Goal: Entertainment & Leisure: Browse casually

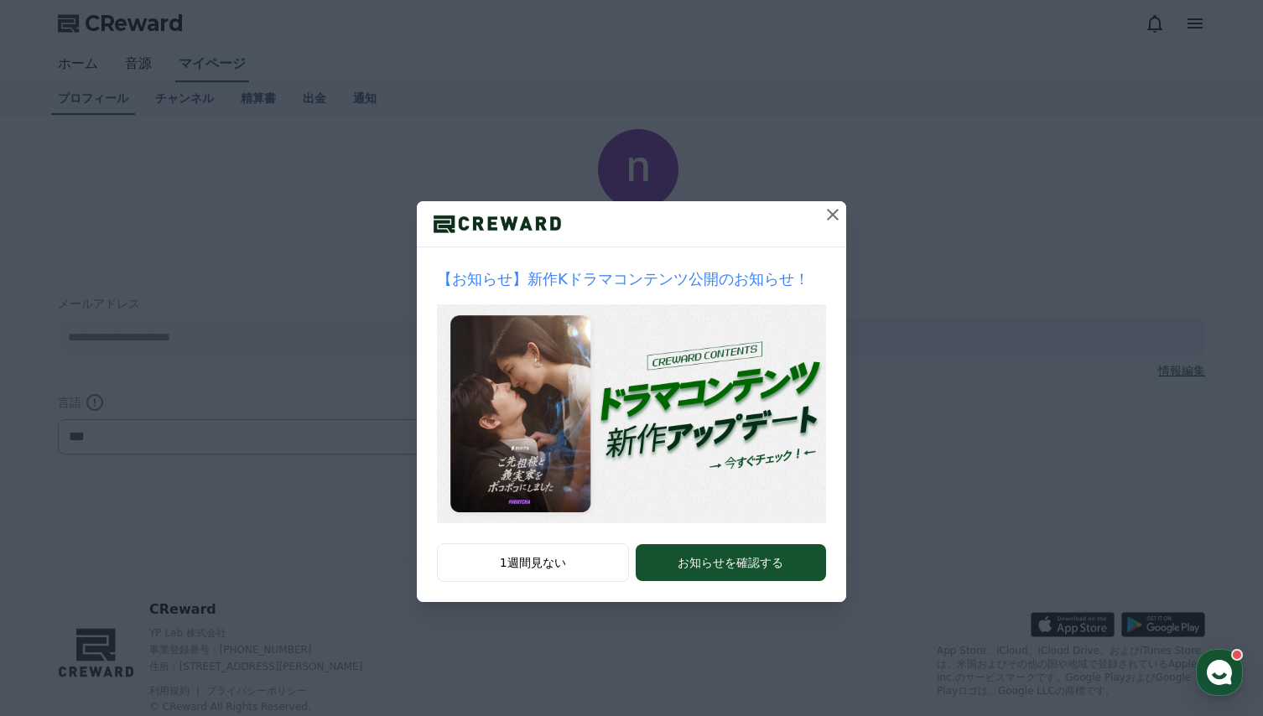
click at [829, 212] on icon at bounding box center [833, 215] width 12 height 12
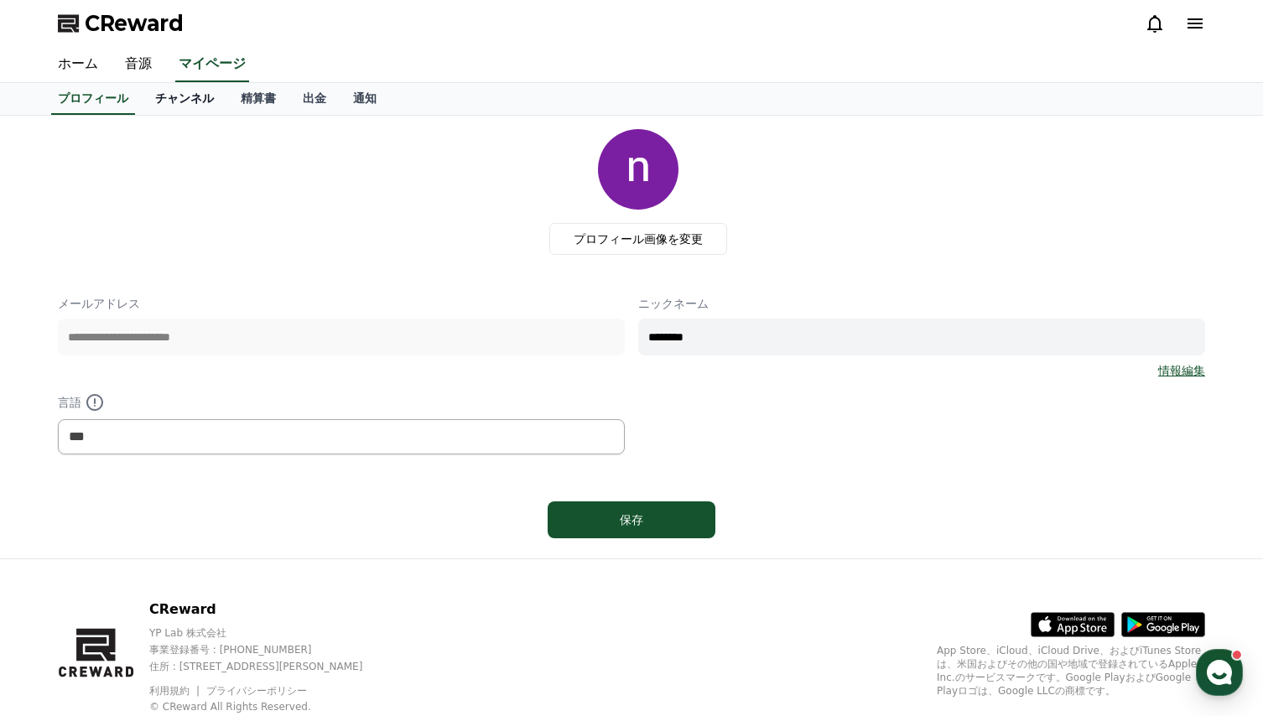
click at [160, 107] on link "チャンネル" at bounding box center [185, 99] width 86 height 32
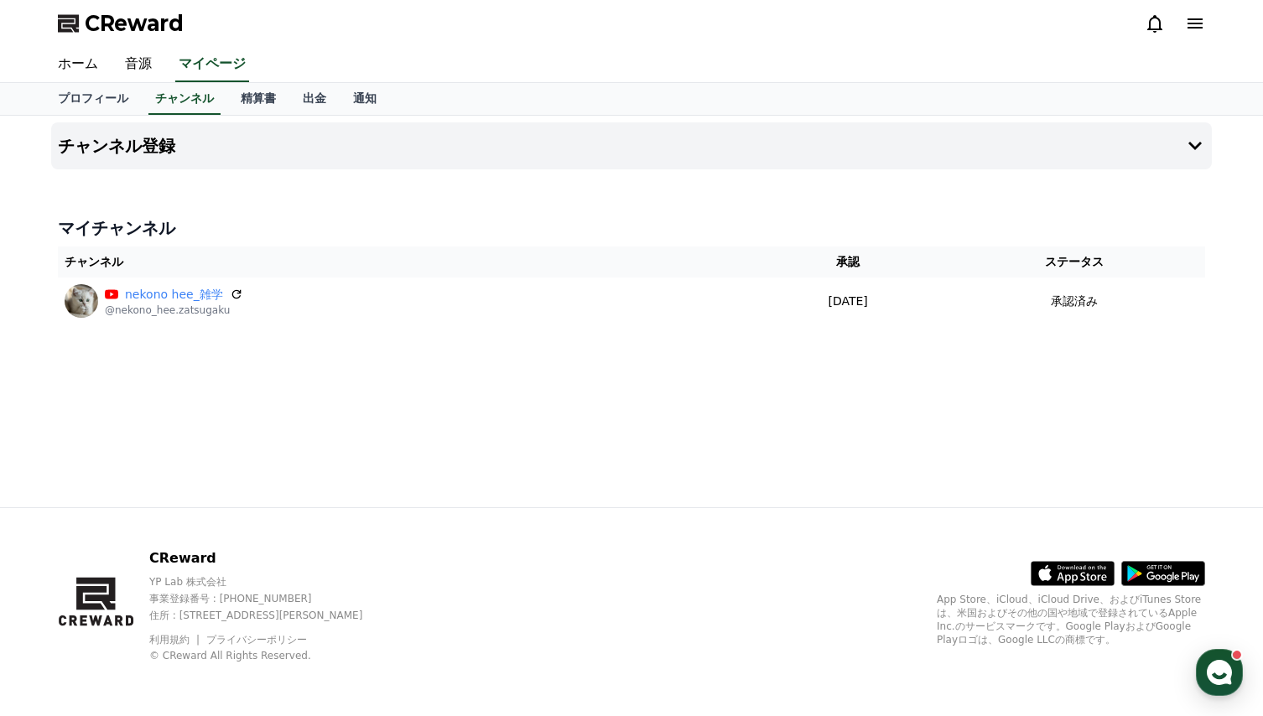
click at [1193, 24] on icon at bounding box center [1195, 23] width 15 height 10
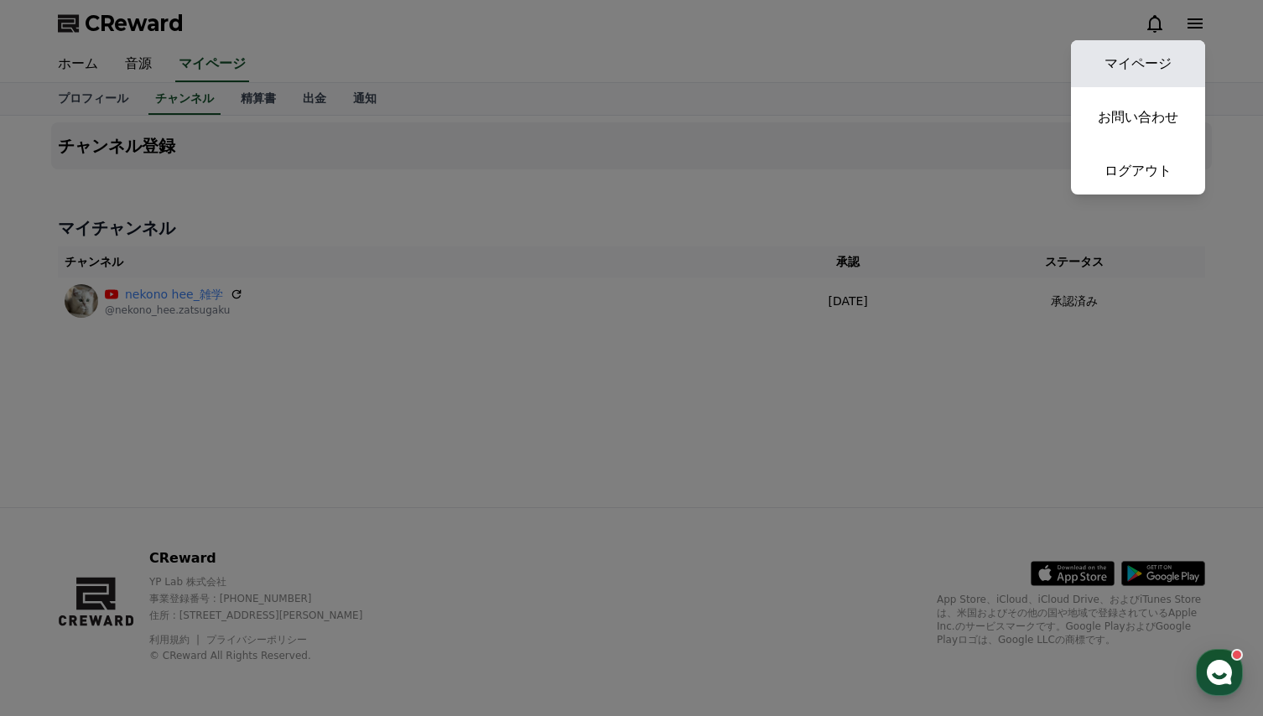
click at [1138, 67] on link "マイページ" at bounding box center [1138, 63] width 134 height 47
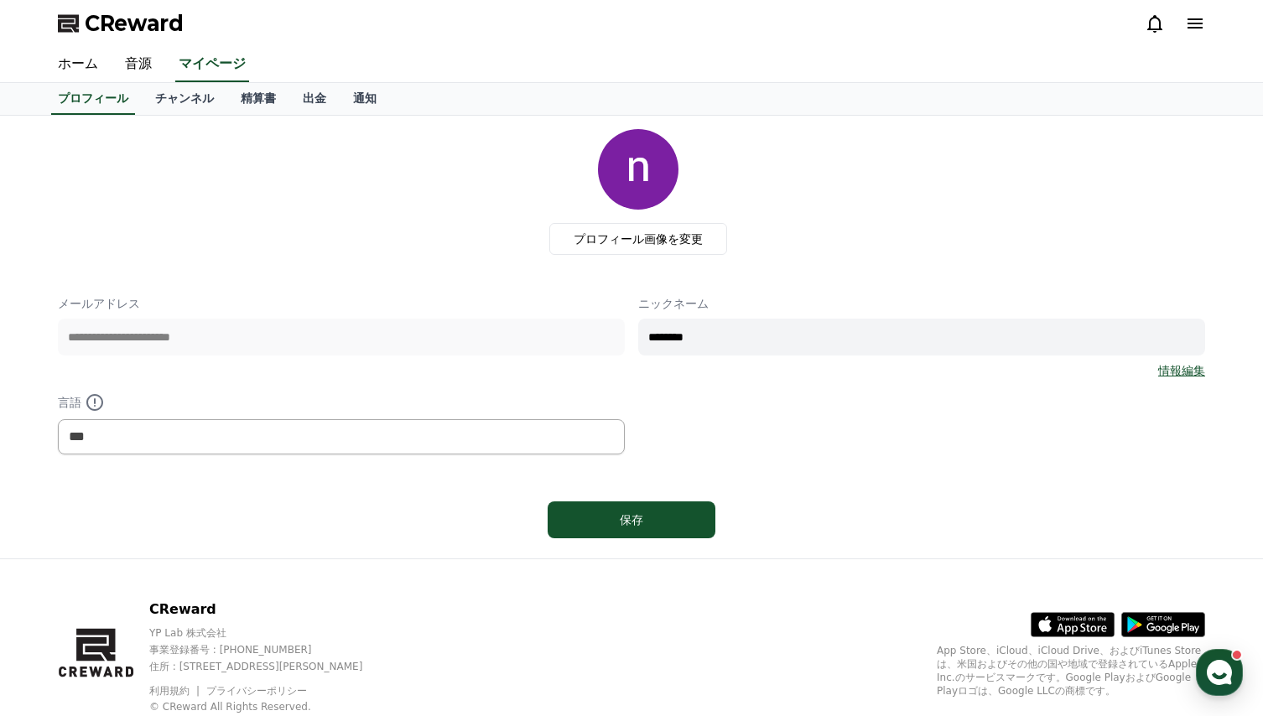
click at [454, 255] on div "**********" at bounding box center [631, 337] width 1147 height 416
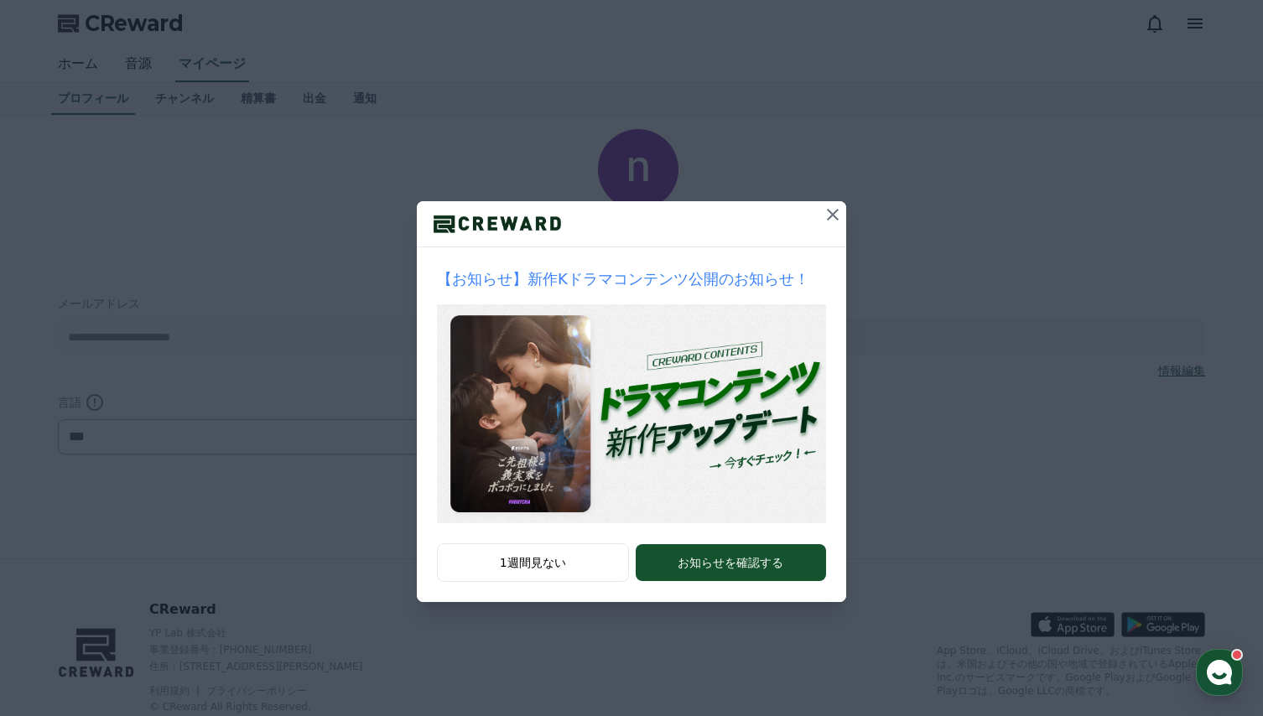
click at [838, 219] on icon at bounding box center [833, 215] width 12 height 12
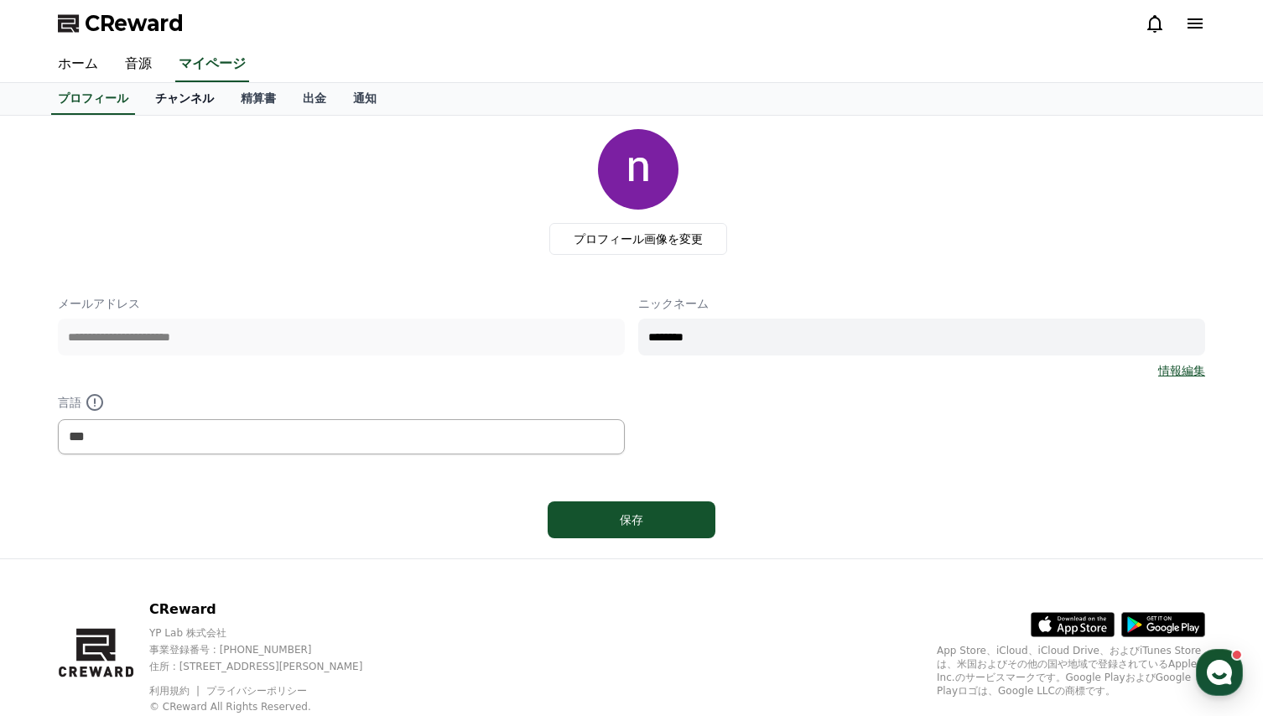
click at [155, 90] on link "チャンネル" at bounding box center [185, 99] width 86 height 32
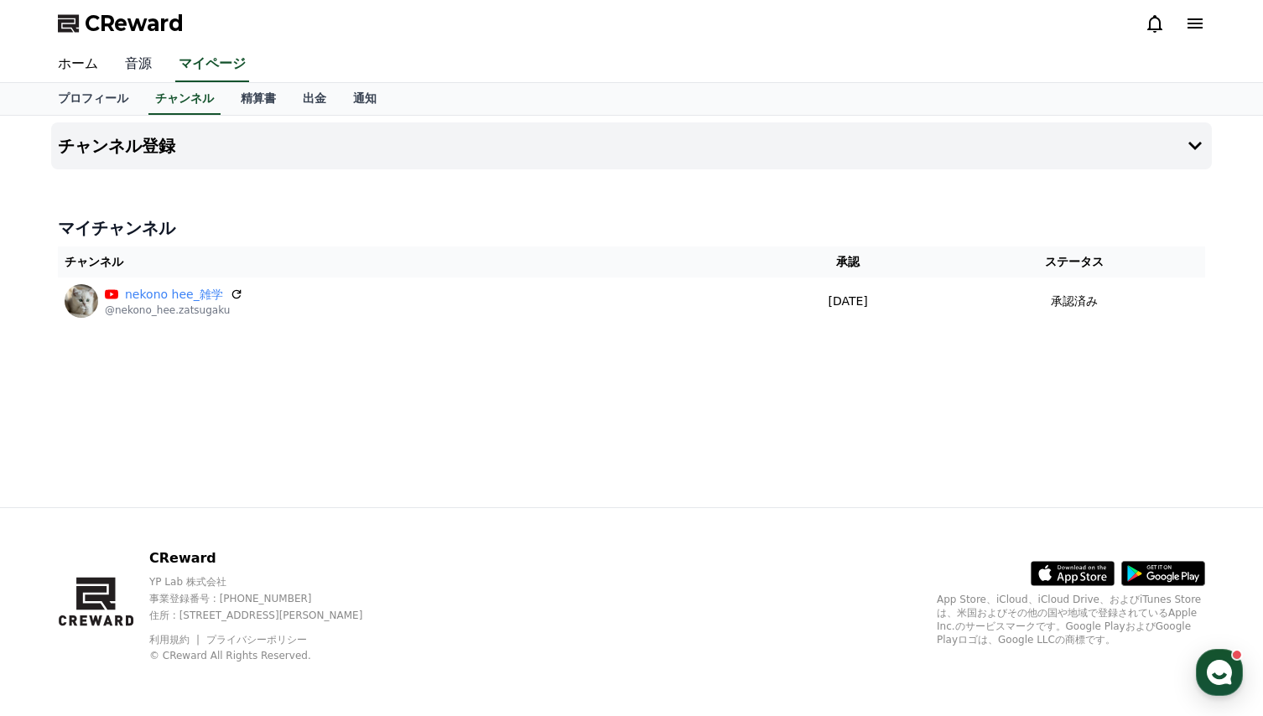
click at [133, 64] on link "音源" at bounding box center [139, 64] width 54 height 35
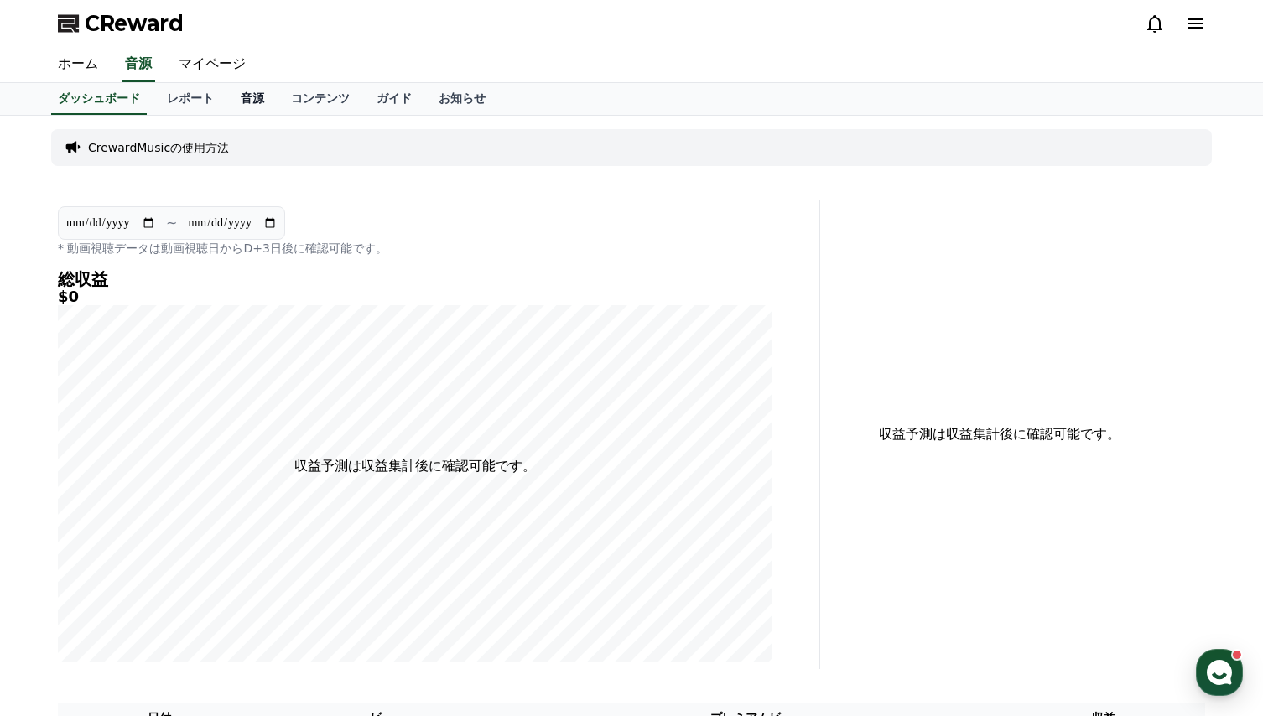
click at [227, 98] on link "音源" at bounding box center [252, 99] width 50 height 32
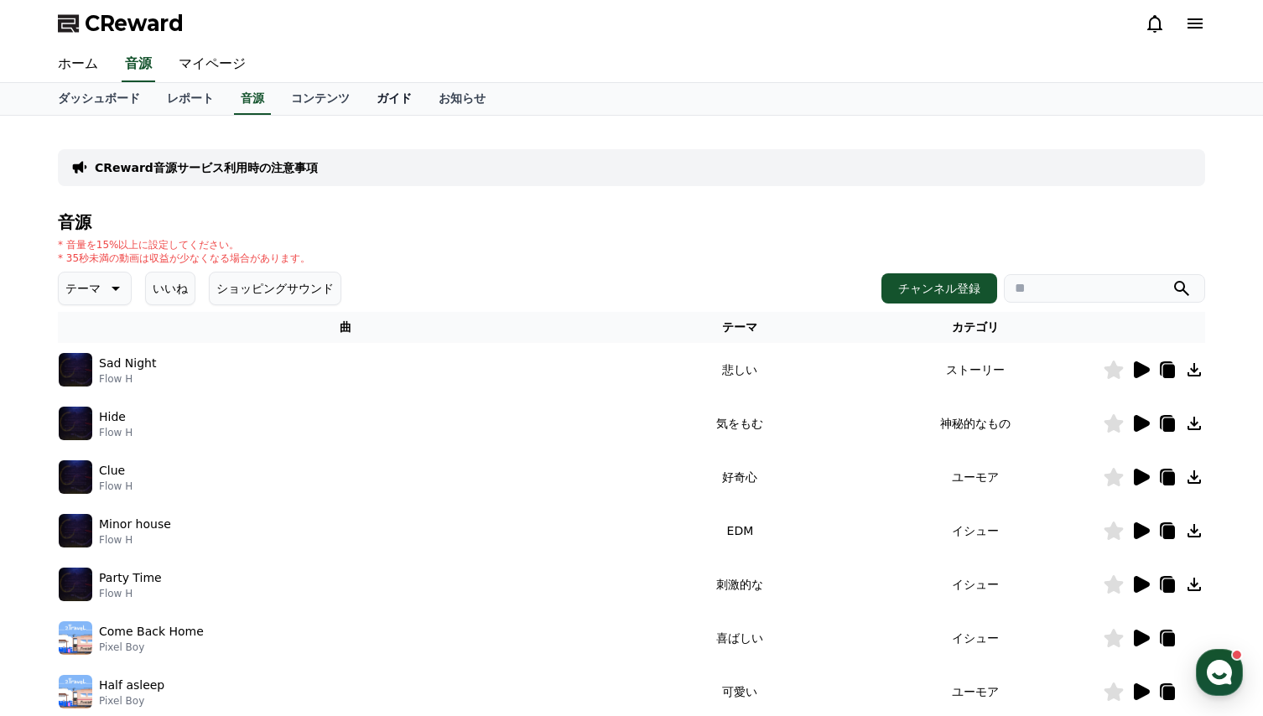
click at [363, 99] on link "ガイド" at bounding box center [394, 99] width 62 height 32
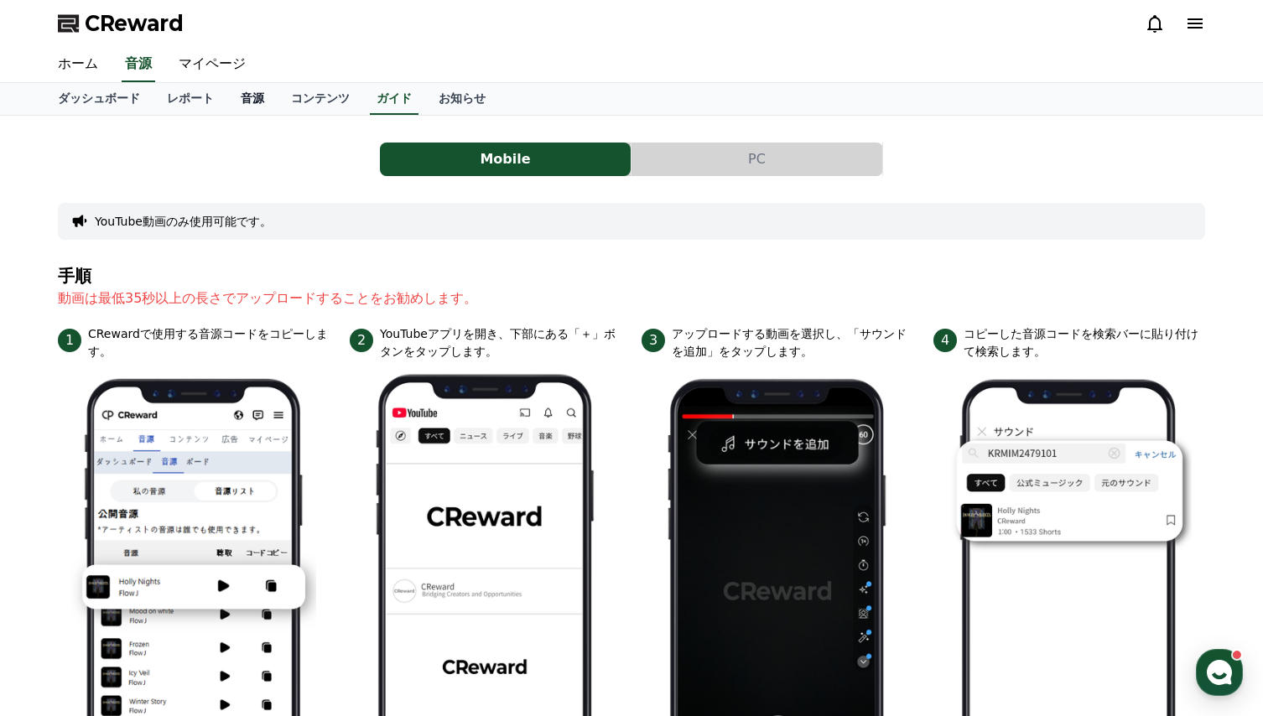
click at [227, 107] on link "音源" at bounding box center [252, 99] width 50 height 32
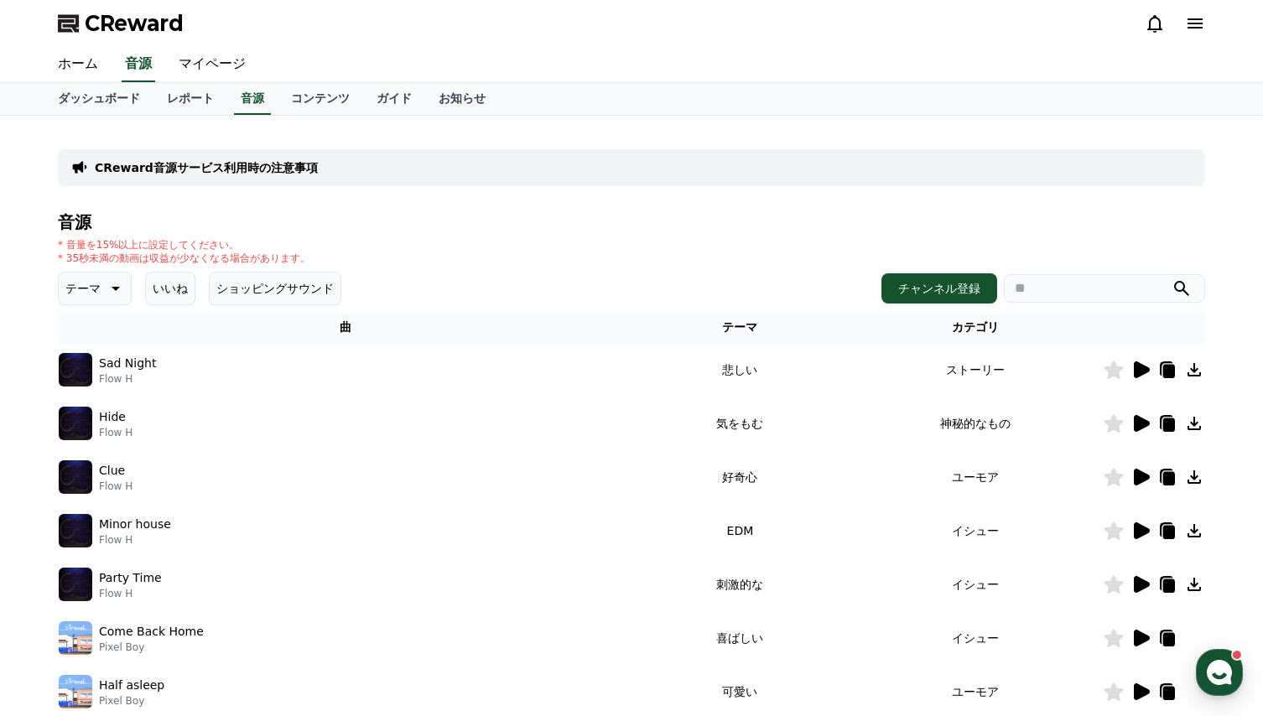
click at [112, 288] on icon at bounding box center [116, 289] width 8 height 4
click at [91, 400] on button "可愛い" at bounding box center [84, 405] width 49 height 37
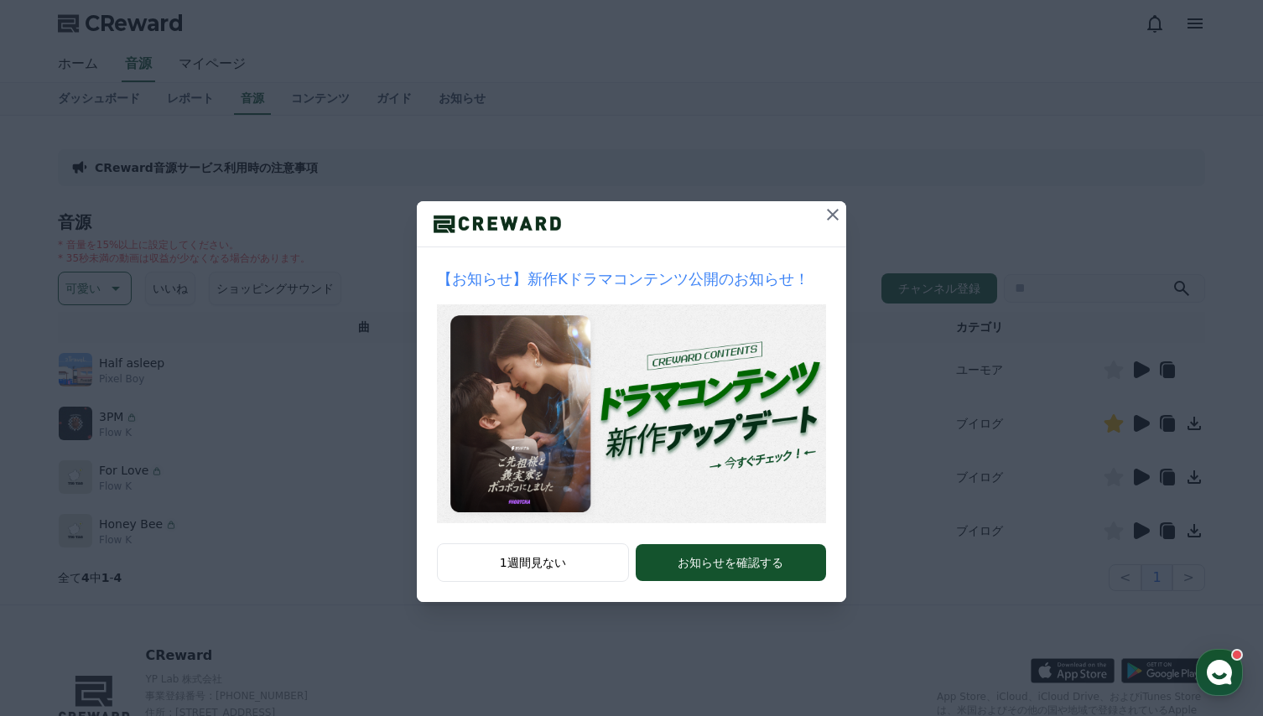
click at [826, 215] on icon at bounding box center [833, 215] width 20 height 20
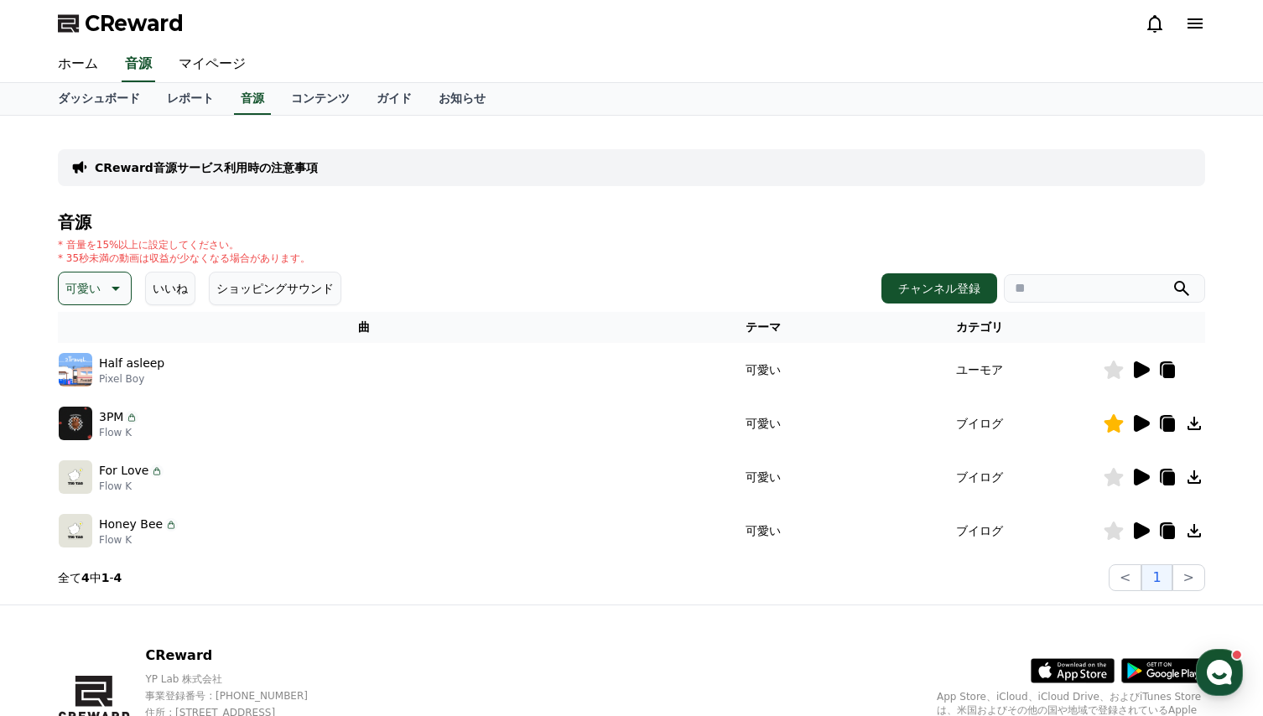
click at [72, 366] on img at bounding box center [76, 370] width 34 height 34
click at [74, 375] on img at bounding box center [76, 370] width 34 height 34
click at [1140, 368] on icon at bounding box center [1142, 369] width 16 height 17
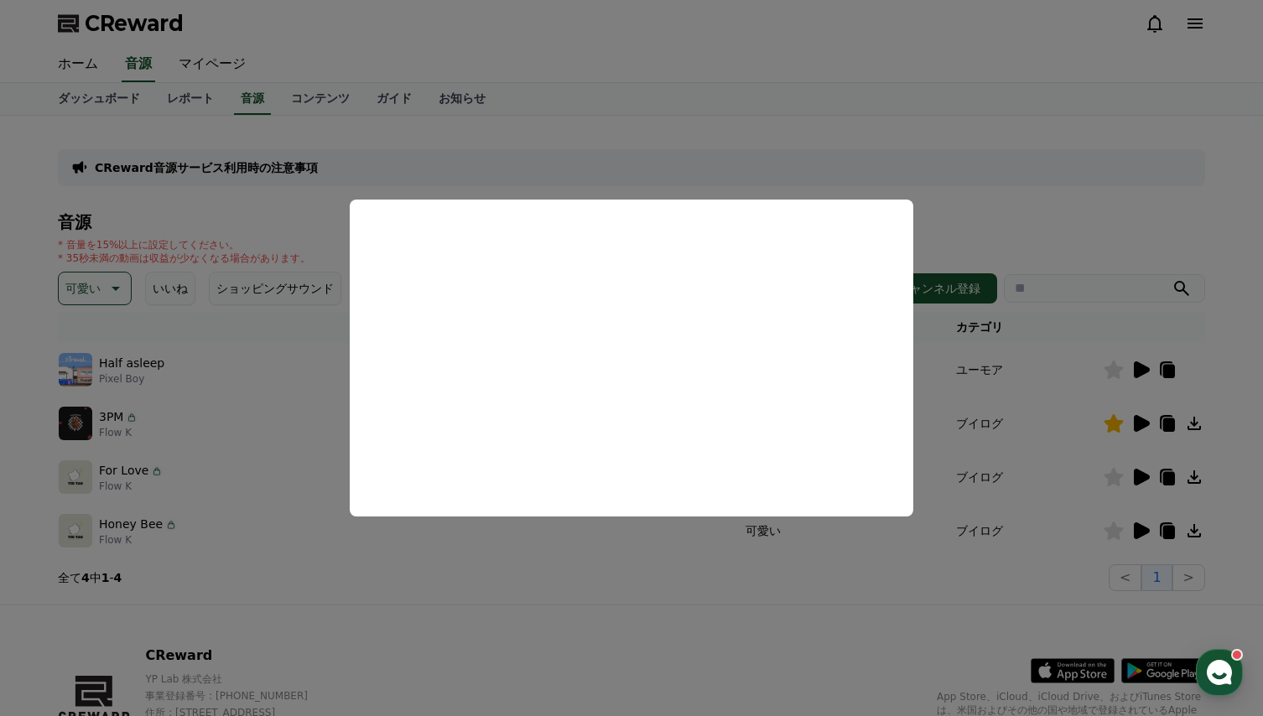
click at [679, 567] on button "close modal" at bounding box center [631, 358] width 1263 height 716
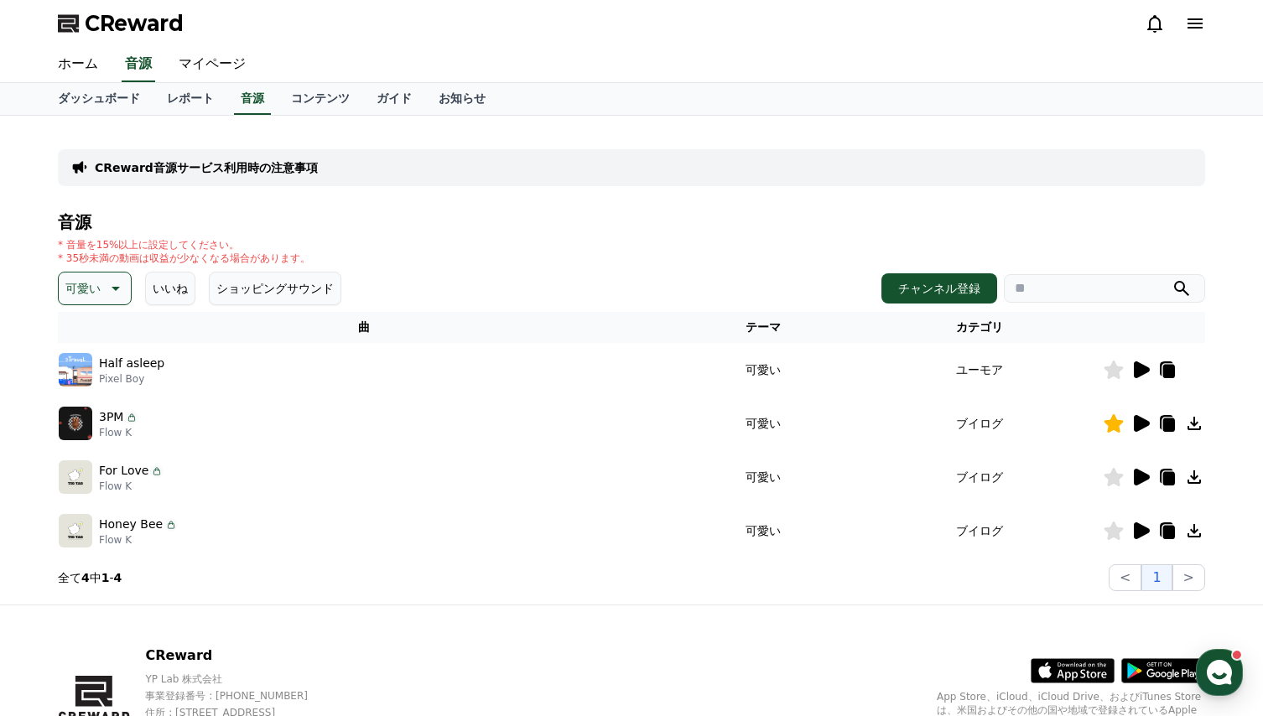
click at [1112, 368] on icon at bounding box center [1114, 370] width 19 height 18
click at [1141, 423] on icon at bounding box center [1142, 423] width 16 height 17
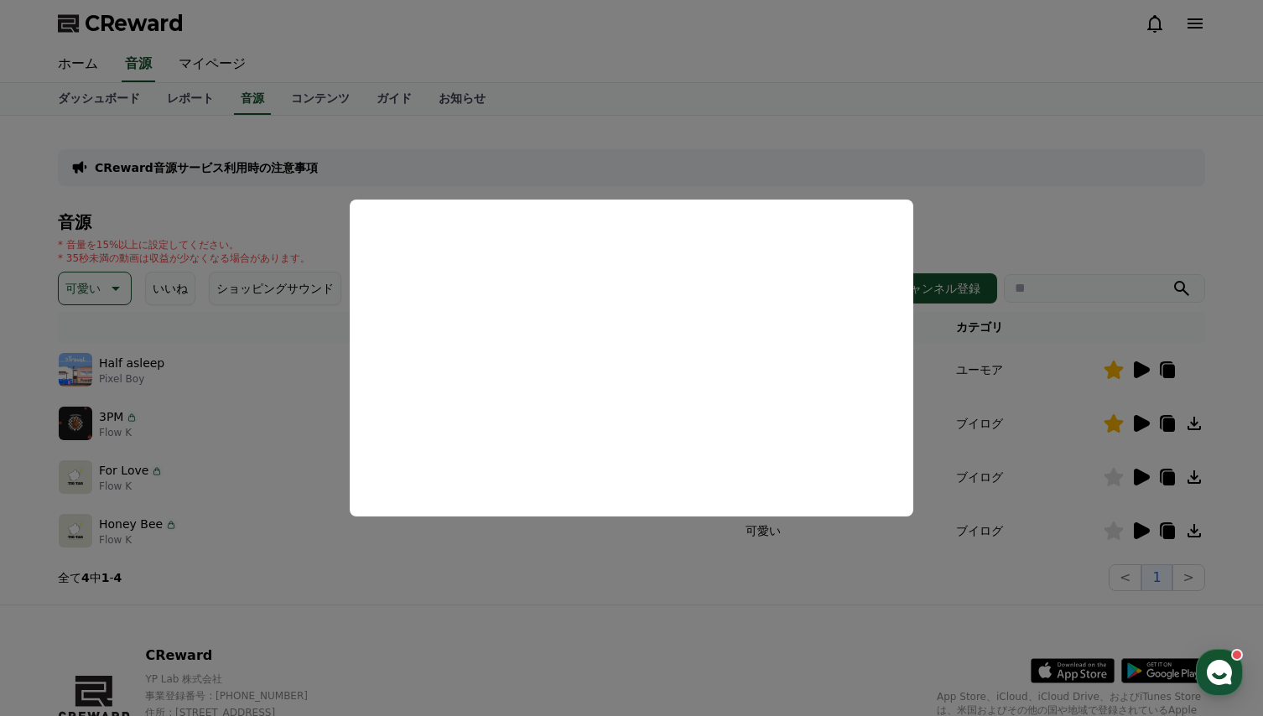
click at [633, 578] on button "close modal" at bounding box center [631, 358] width 1263 height 716
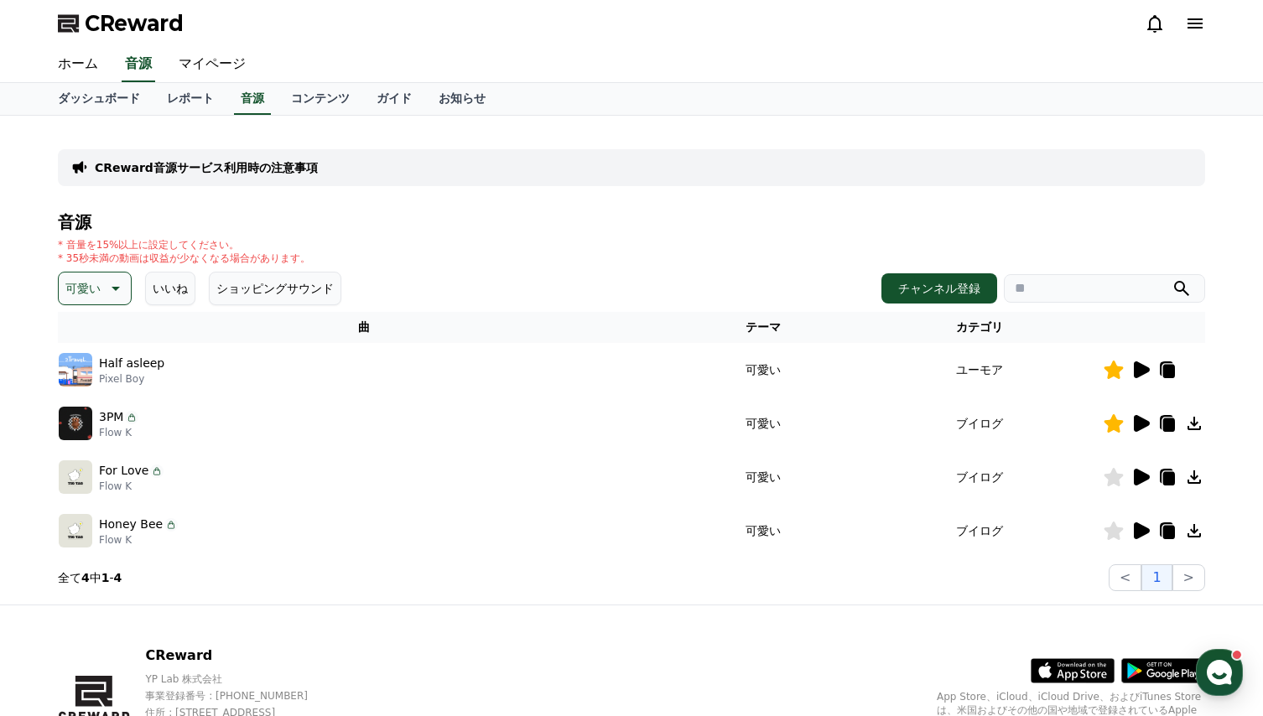
click at [1141, 479] on icon at bounding box center [1142, 477] width 16 height 17
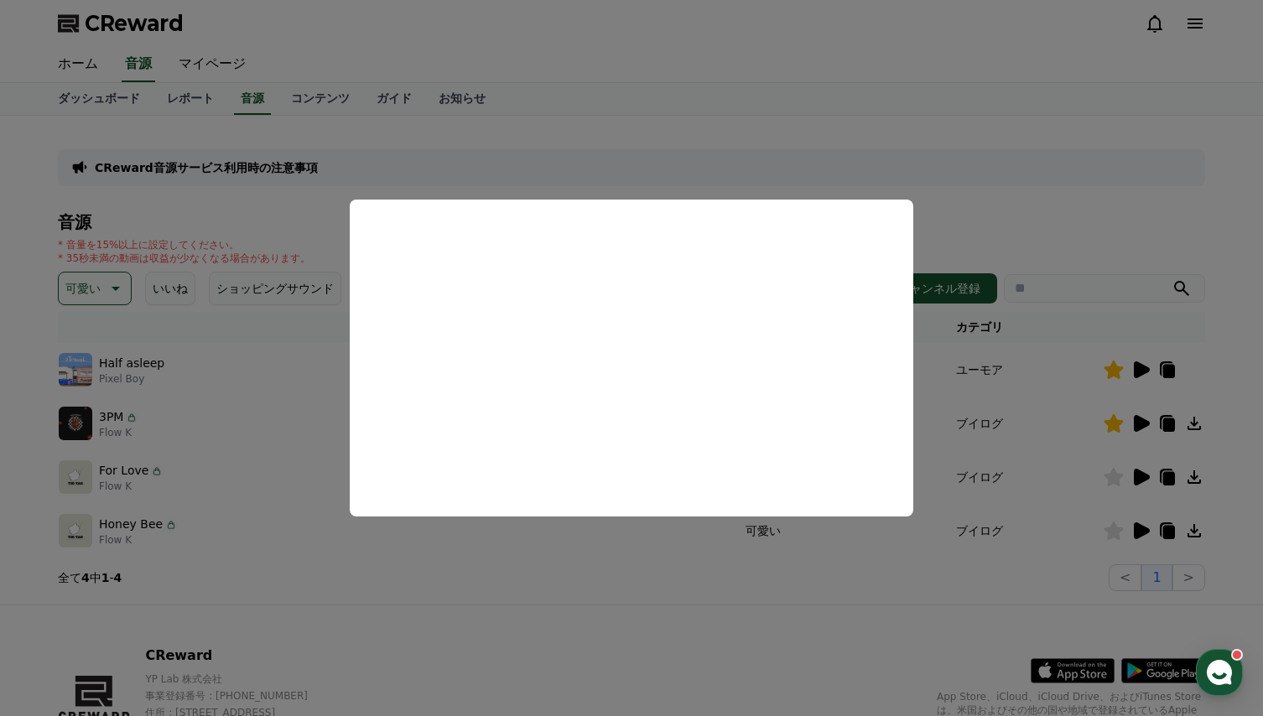
click at [628, 554] on button "close modal" at bounding box center [631, 358] width 1263 height 716
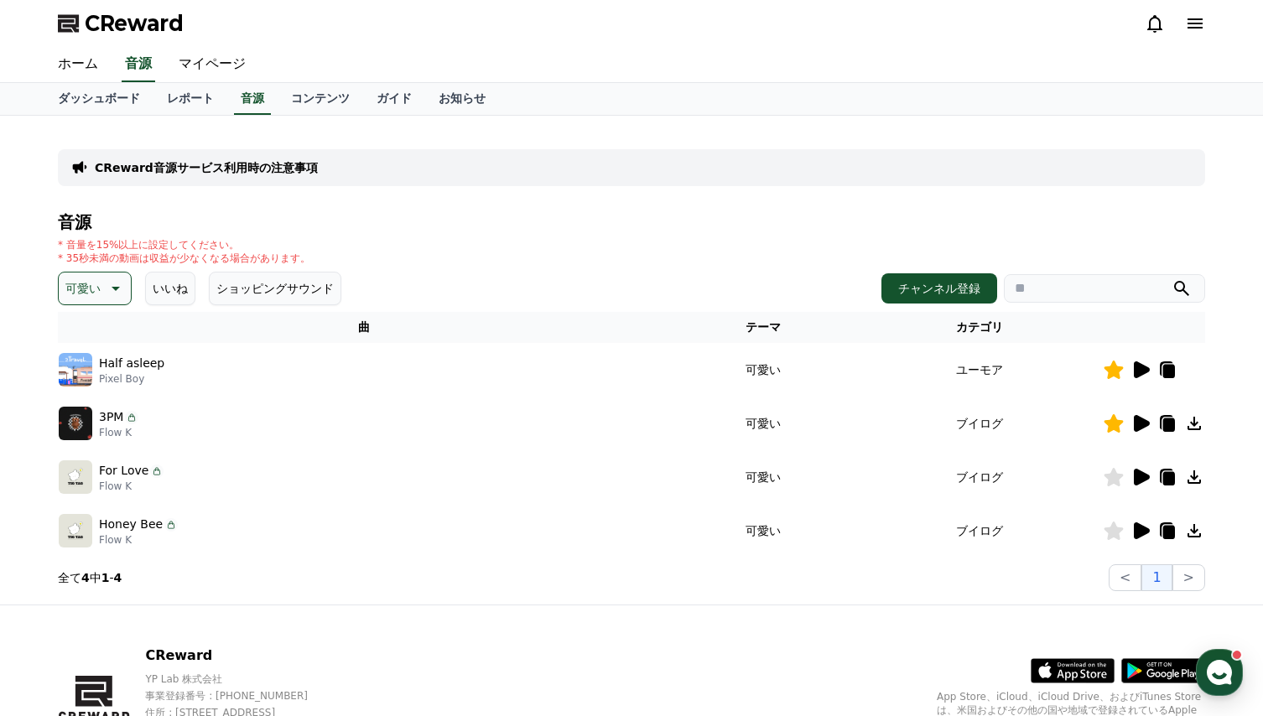
click at [1118, 475] on icon at bounding box center [1114, 477] width 19 height 18
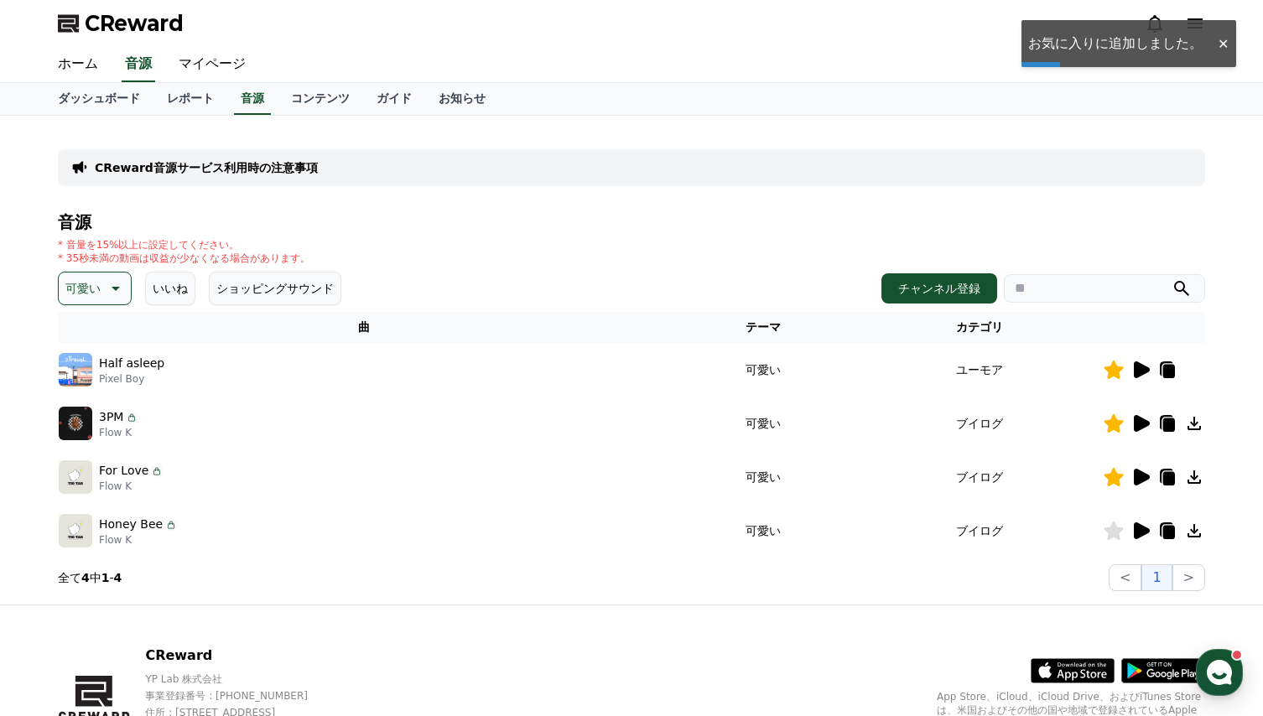
click at [1139, 528] on icon at bounding box center [1142, 530] width 16 height 17
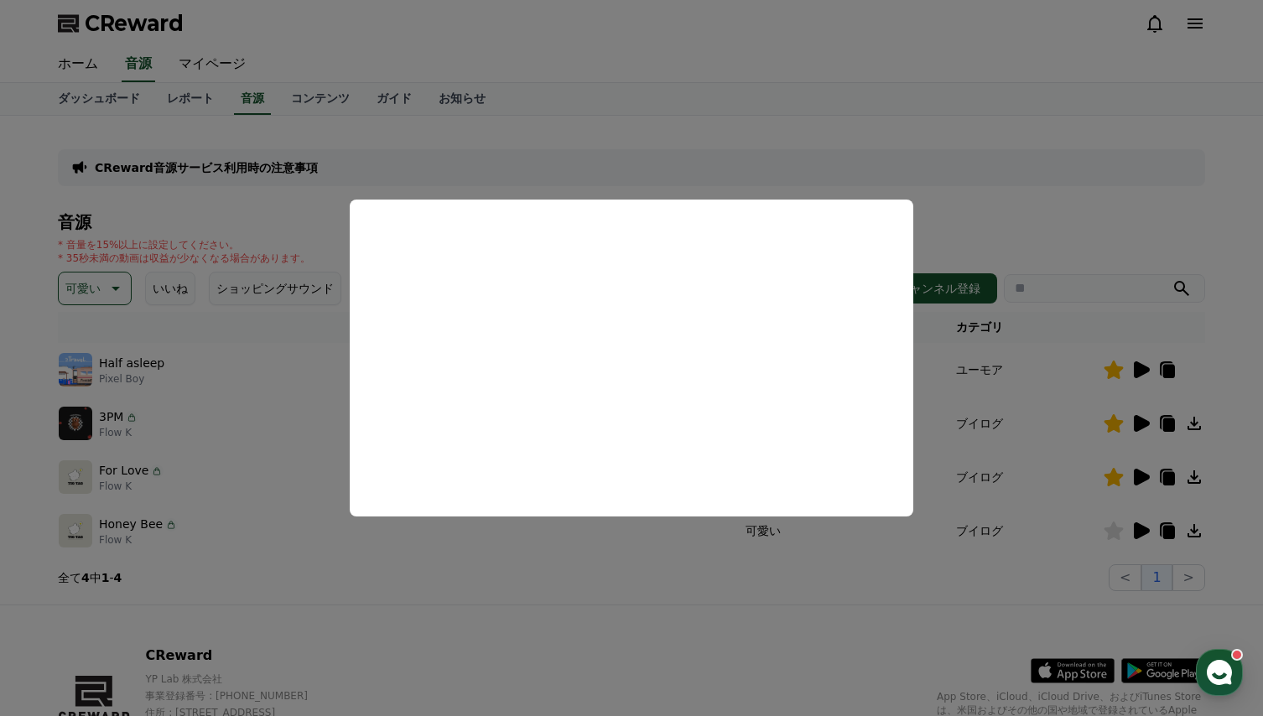
click at [582, 551] on button "close modal" at bounding box center [631, 358] width 1263 height 716
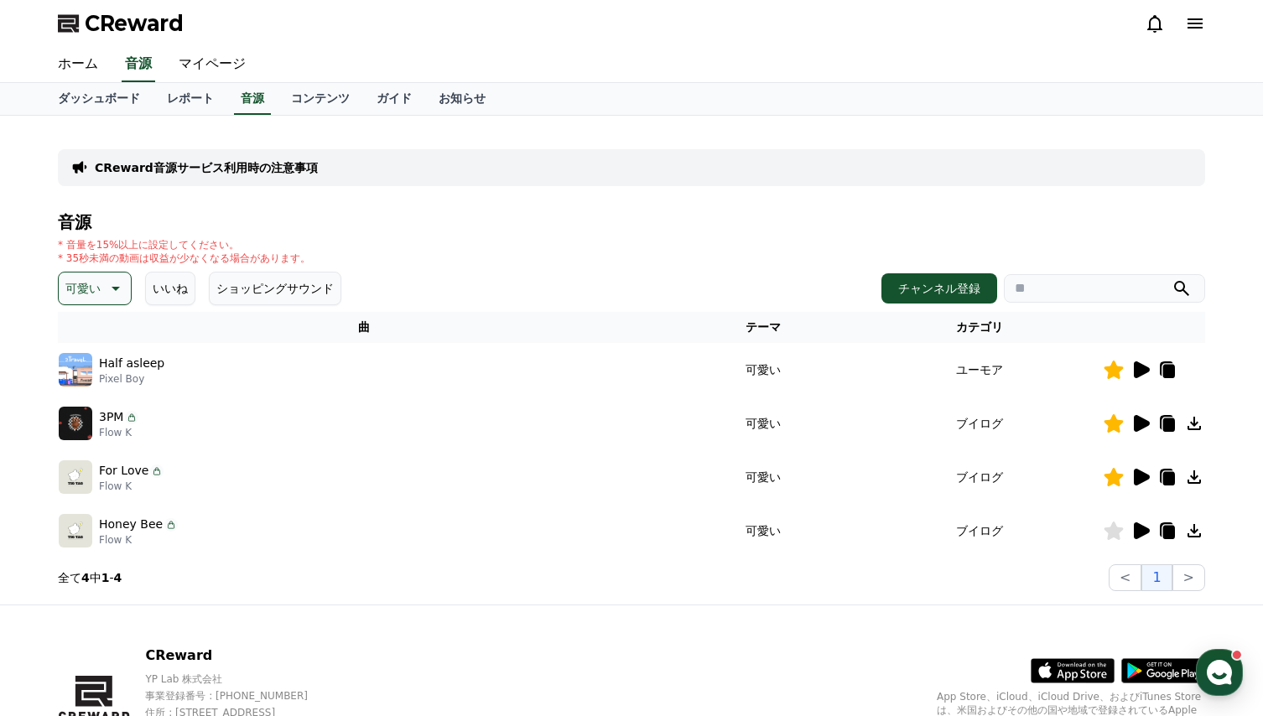
click at [1113, 535] on icon at bounding box center [1114, 531] width 19 height 18
click at [114, 288] on icon at bounding box center [116, 289] width 8 height 4
click at [89, 335] on button "好奇心" at bounding box center [84, 335] width 49 height 37
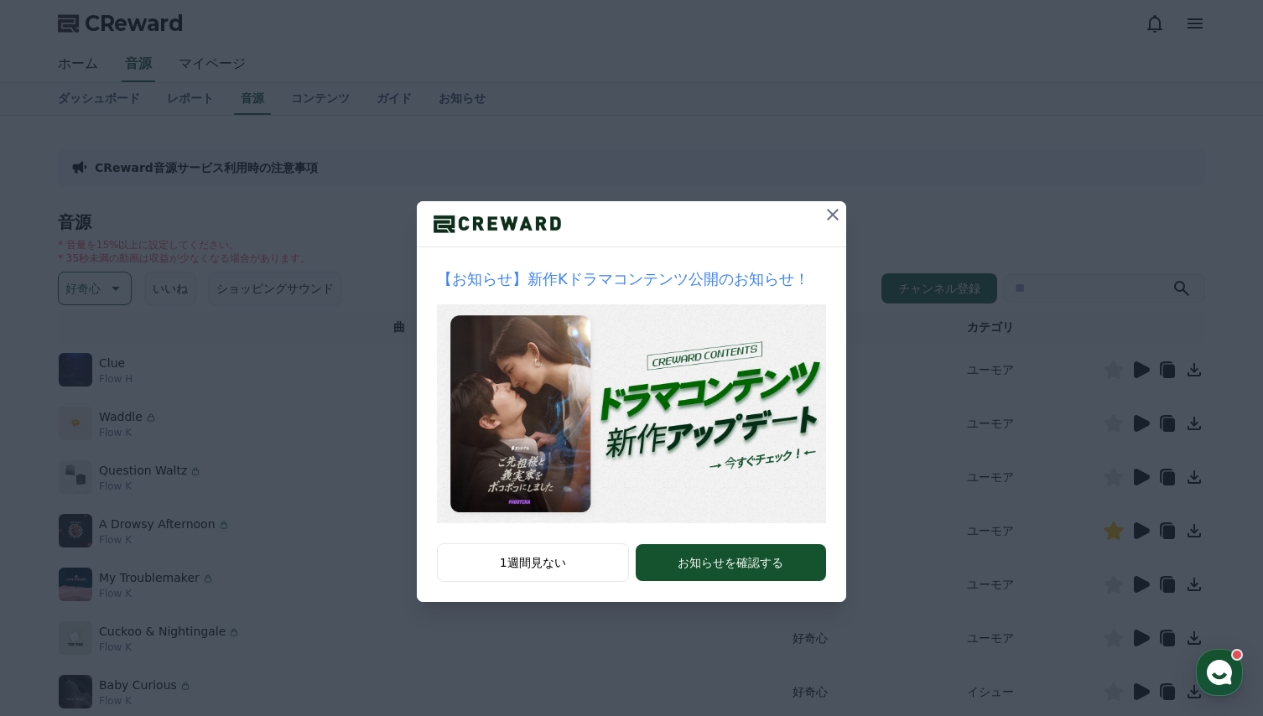
click at [829, 206] on icon at bounding box center [833, 215] width 20 height 20
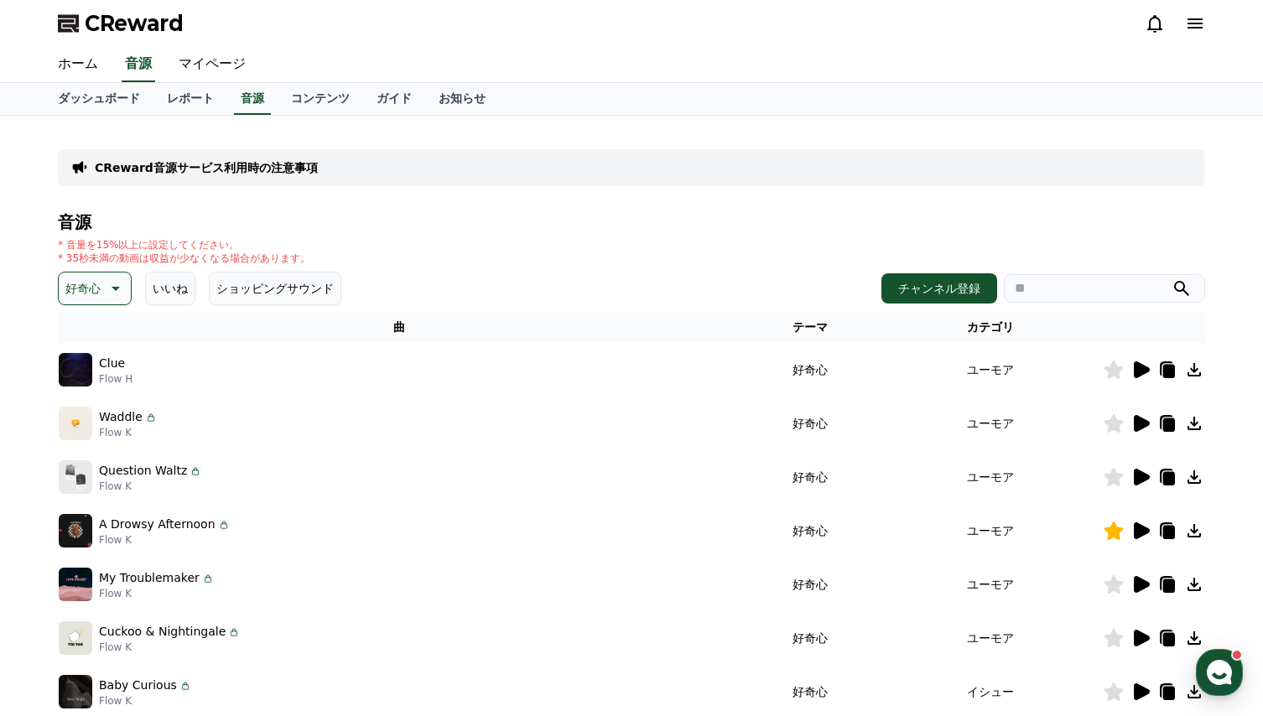
click at [1140, 528] on icon at bounding box center [1142, 530] width 16 height 17
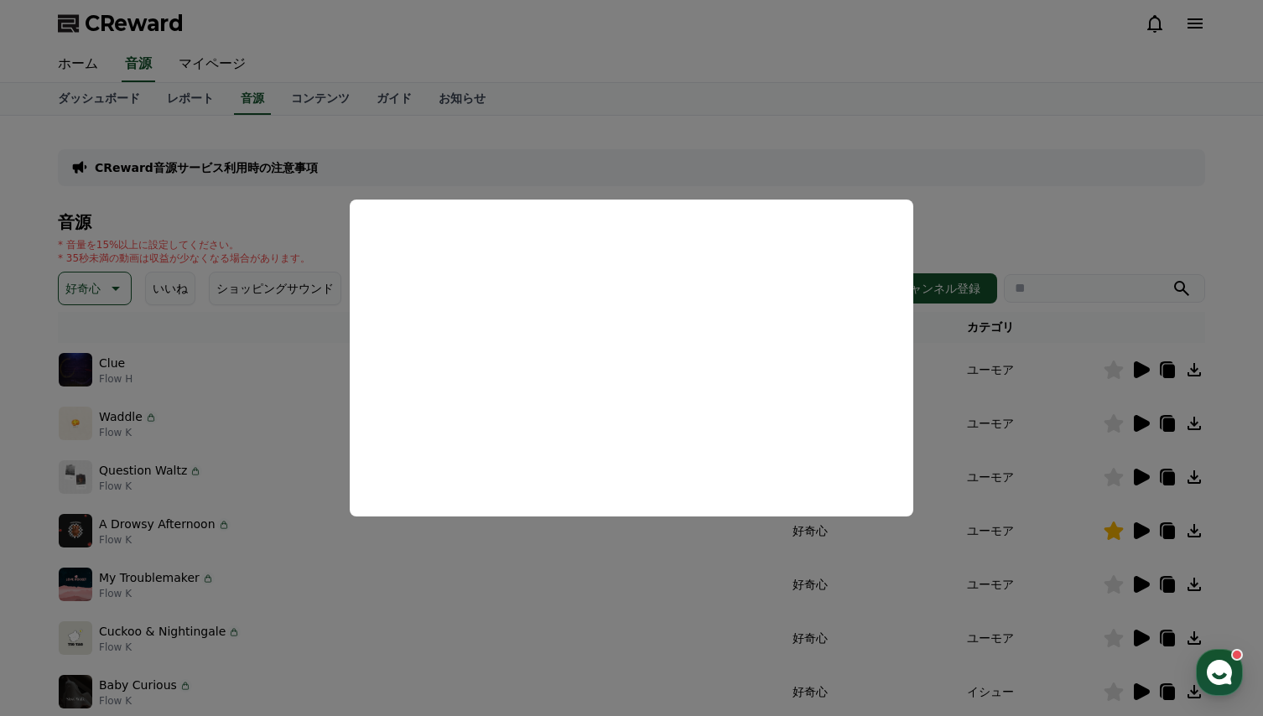
click at [601, 564] on button "close modal" at bounding box center [631, 358] width 1263 height 716
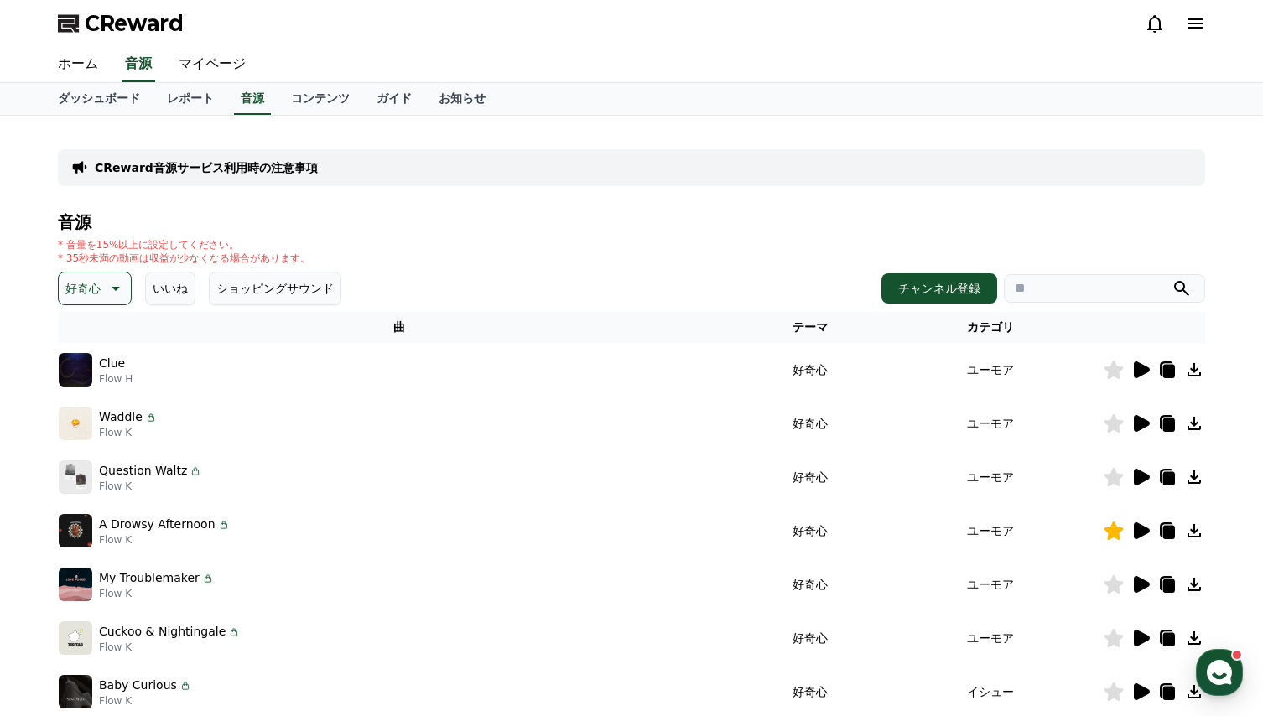
click at [1143, 366] on icon at bounding box center [1142, 369] width 16 height 17
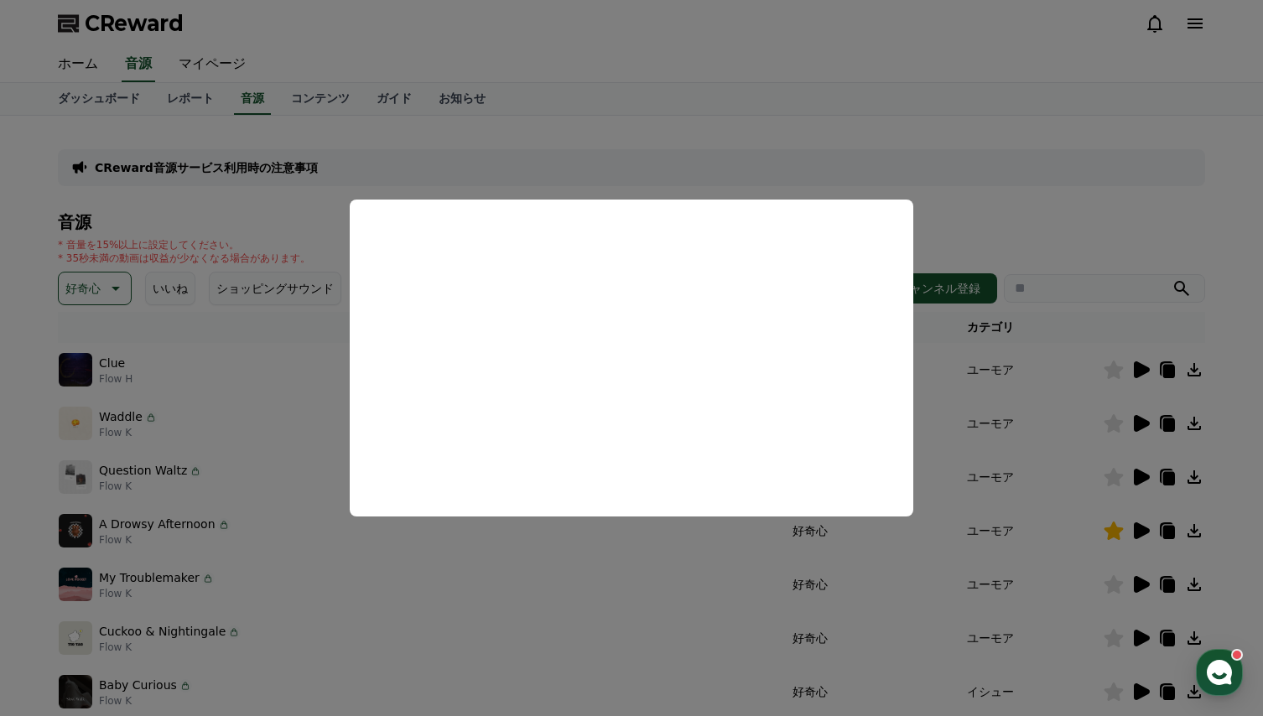
drag, startPoint x: 609, startPoint y: 564, endPoint x: 617, endPoint y: 565, distance: 8.4
click at [610, 564] on button "close modal" at bounding box center [631, 358] width 1263 height 716
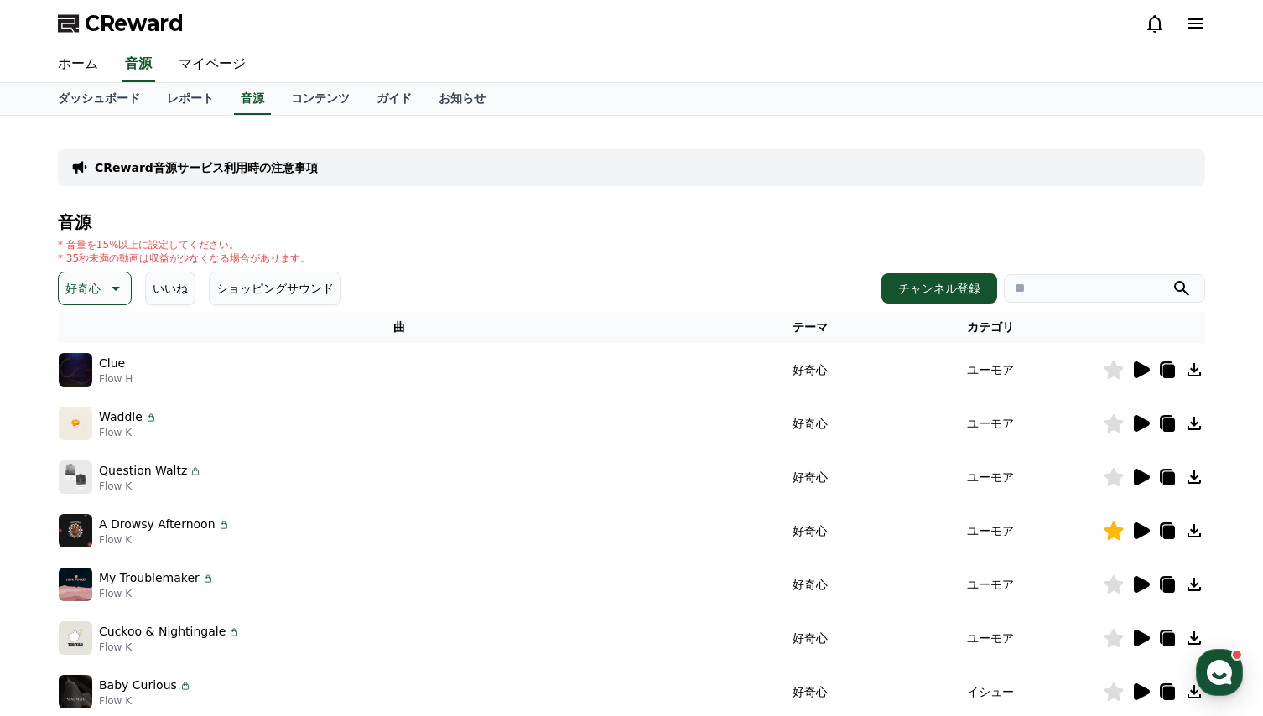
click at [1143, 423] on icon at bounding box center [1142, 423] width 16 height 17
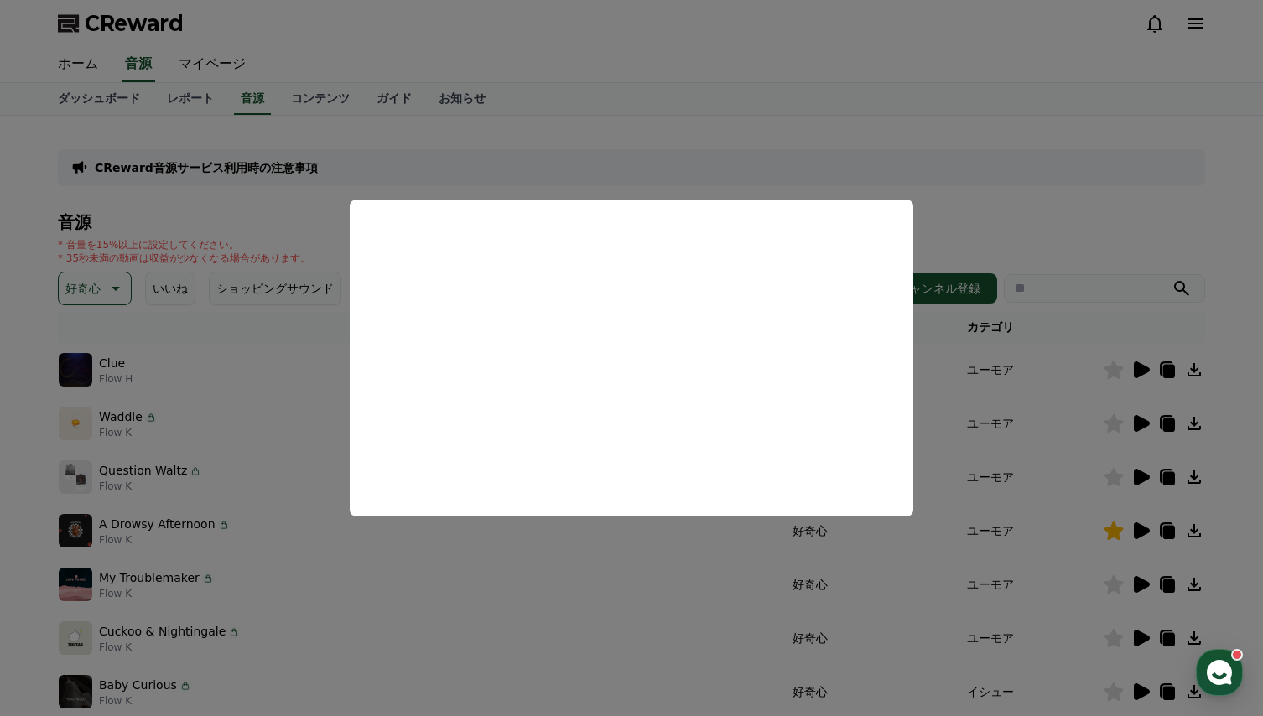
click at [607, 556] on button "close modal" at bounding box center [631, 358] width 1263 height 716
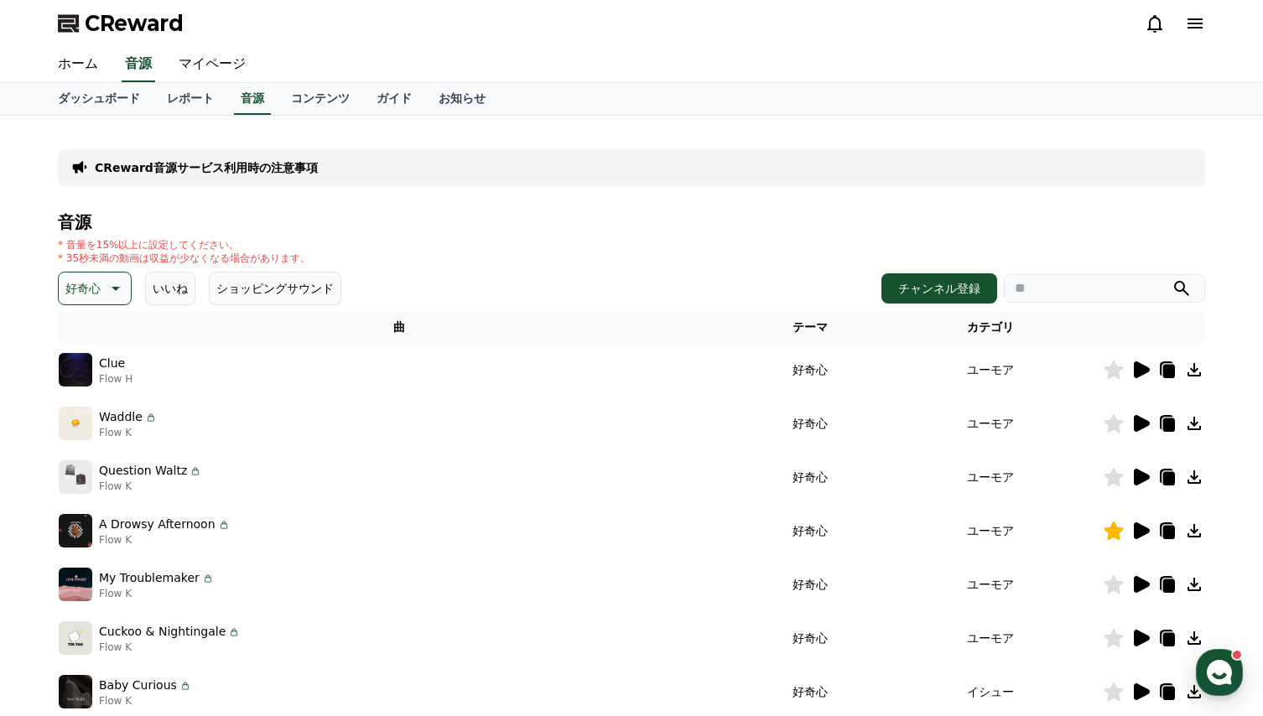
click at [1146, 423] on icon at bounding box center [1142, 423] width 16 height 17
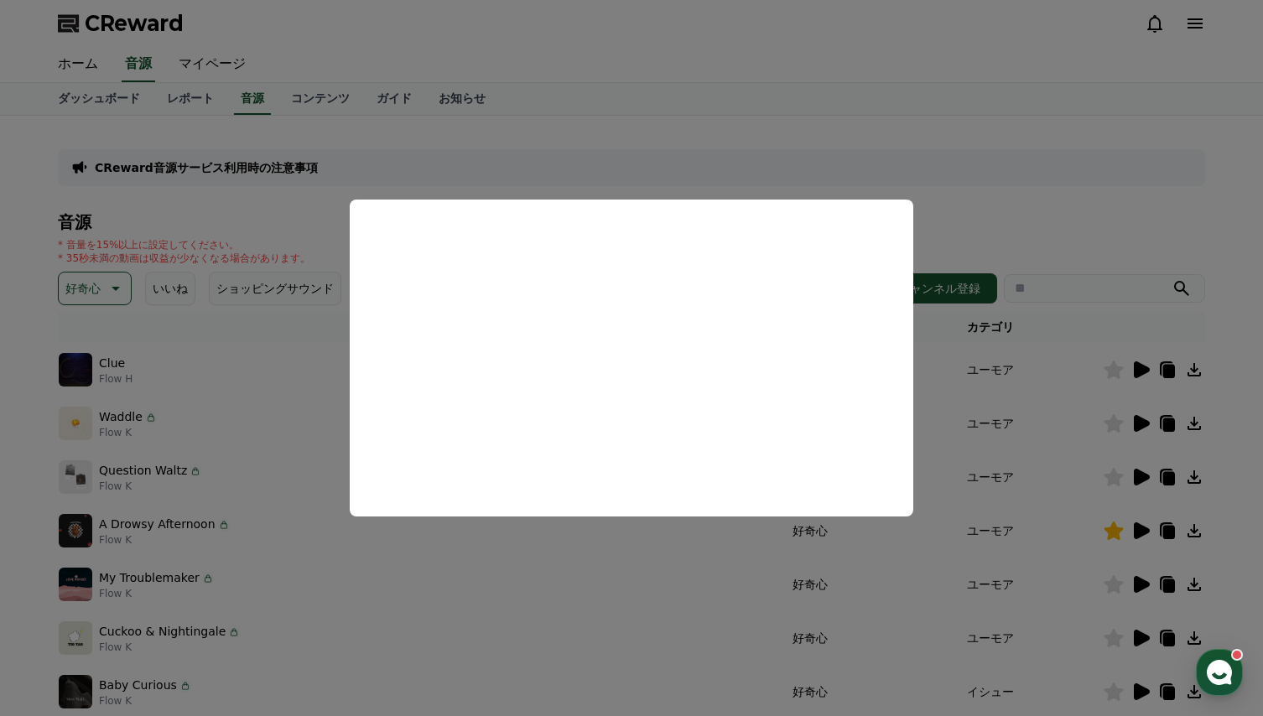
click at [1111, 426] on button "close modal" at bounding box center [631, 358] width 1263 height 716
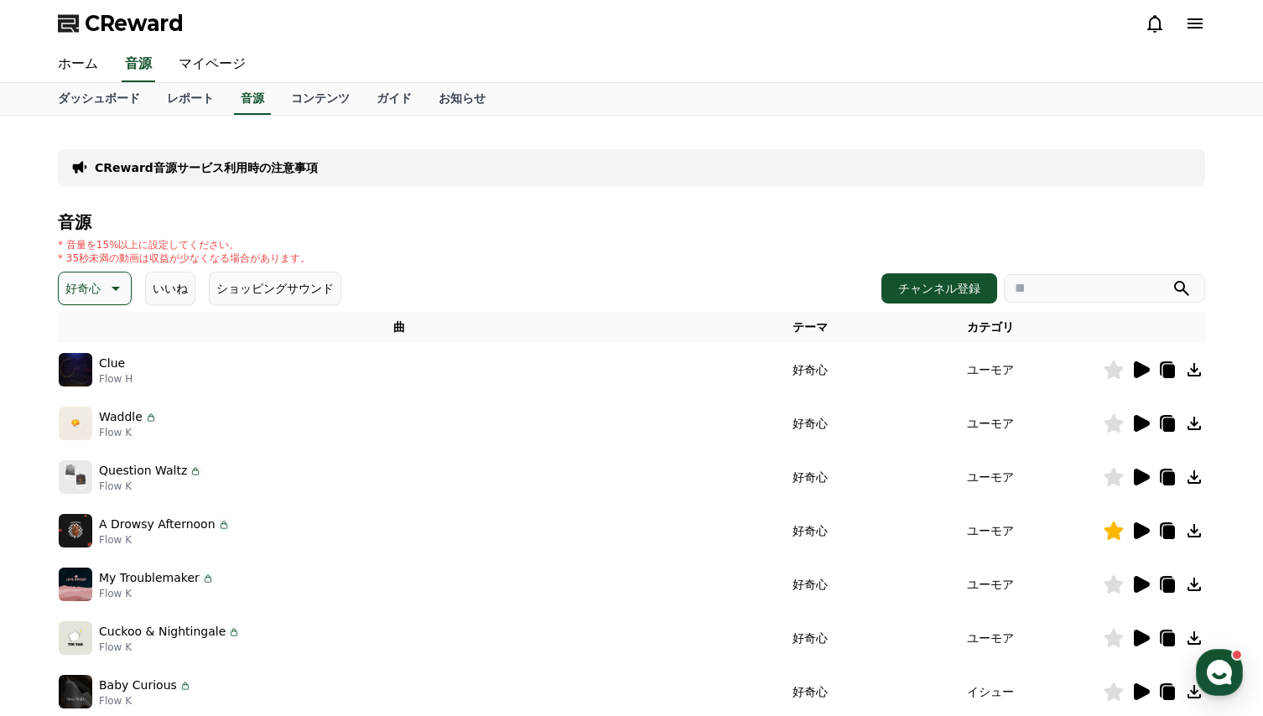
click at [1109, 423] on icon at bounding box center [1114, 423] width 19 height 18
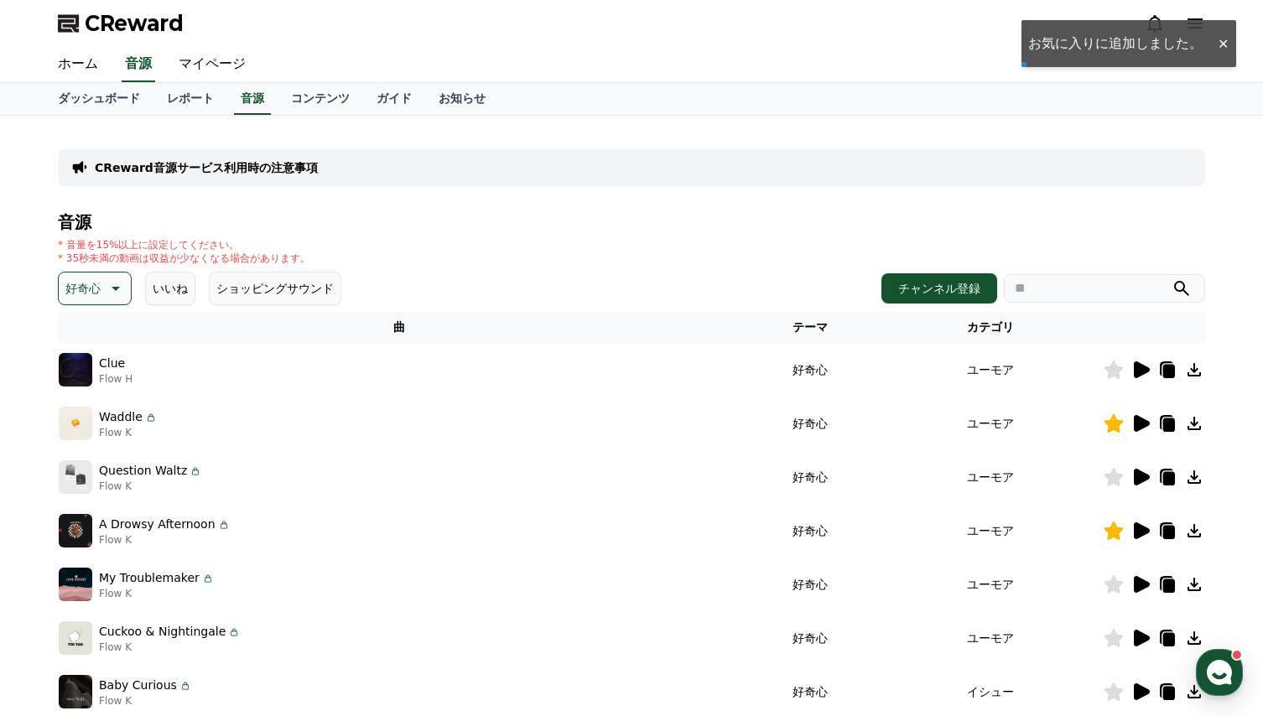
click at [1137, 476] on icon at bounding box center [1142, 477] width 16 height 17
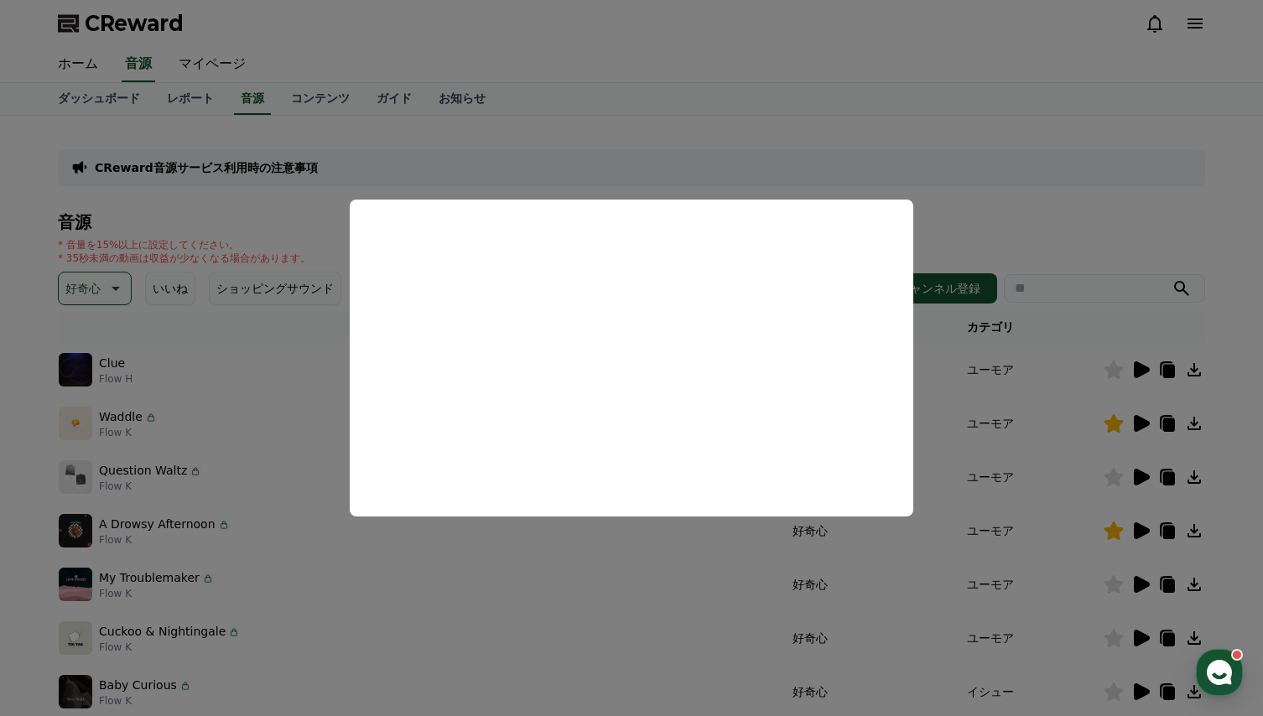
click at [590, 553] on button "close modal" at bounding box center [631, 358] width 1263 height 716
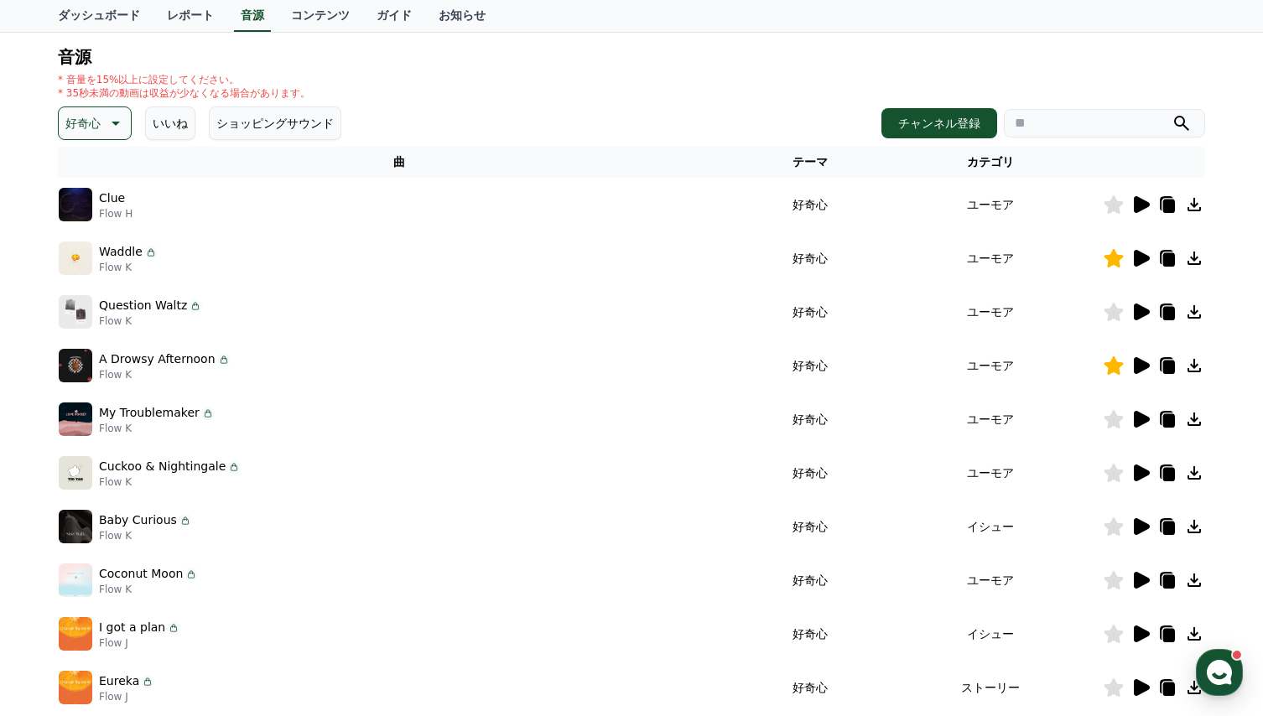
scroll to position [168, 0]
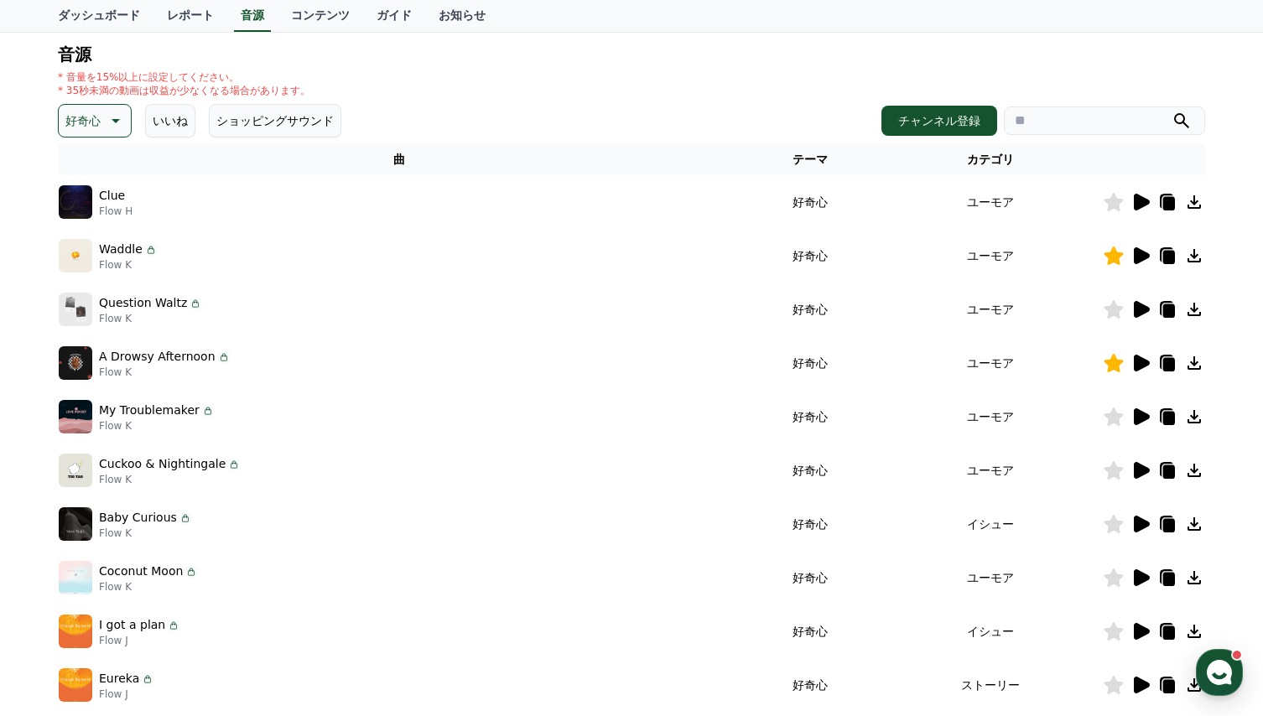
click at [1143, 415] on icon at bounding box center [1142, 416] width 16 height 17
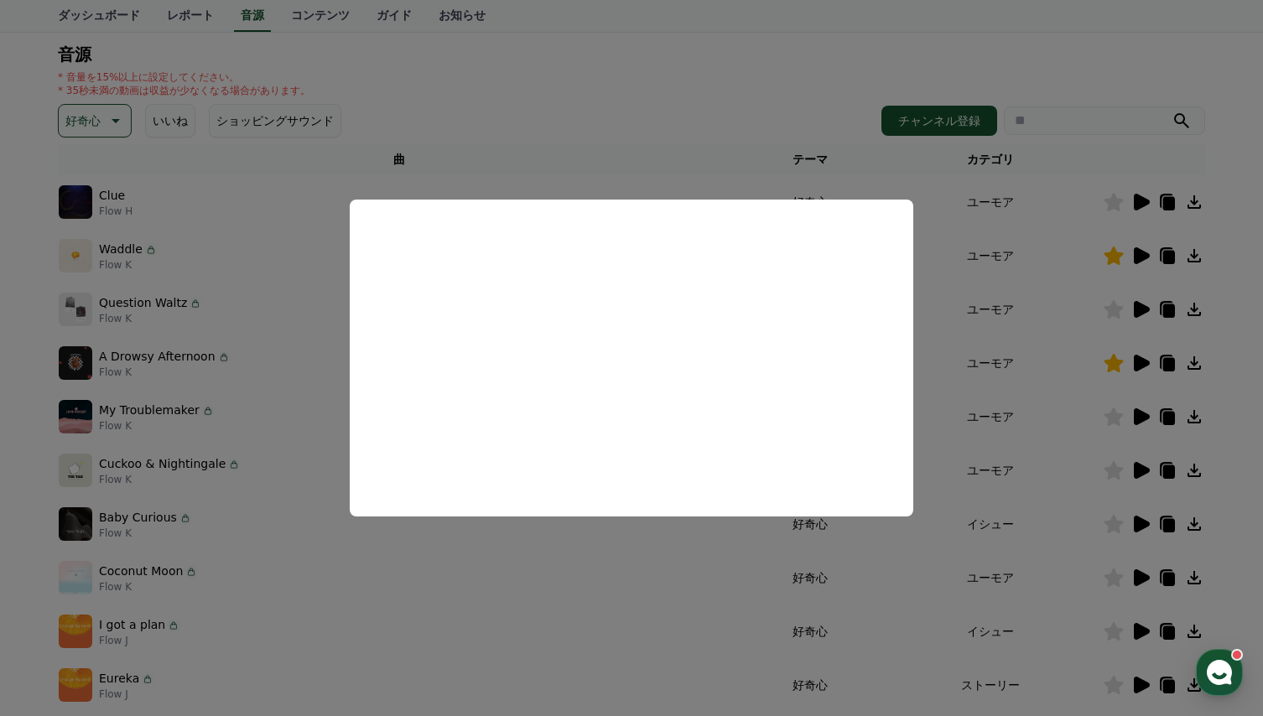
click at [622, 586] on button "close modal" at bounding box center [631, 358] width 1263 height 716
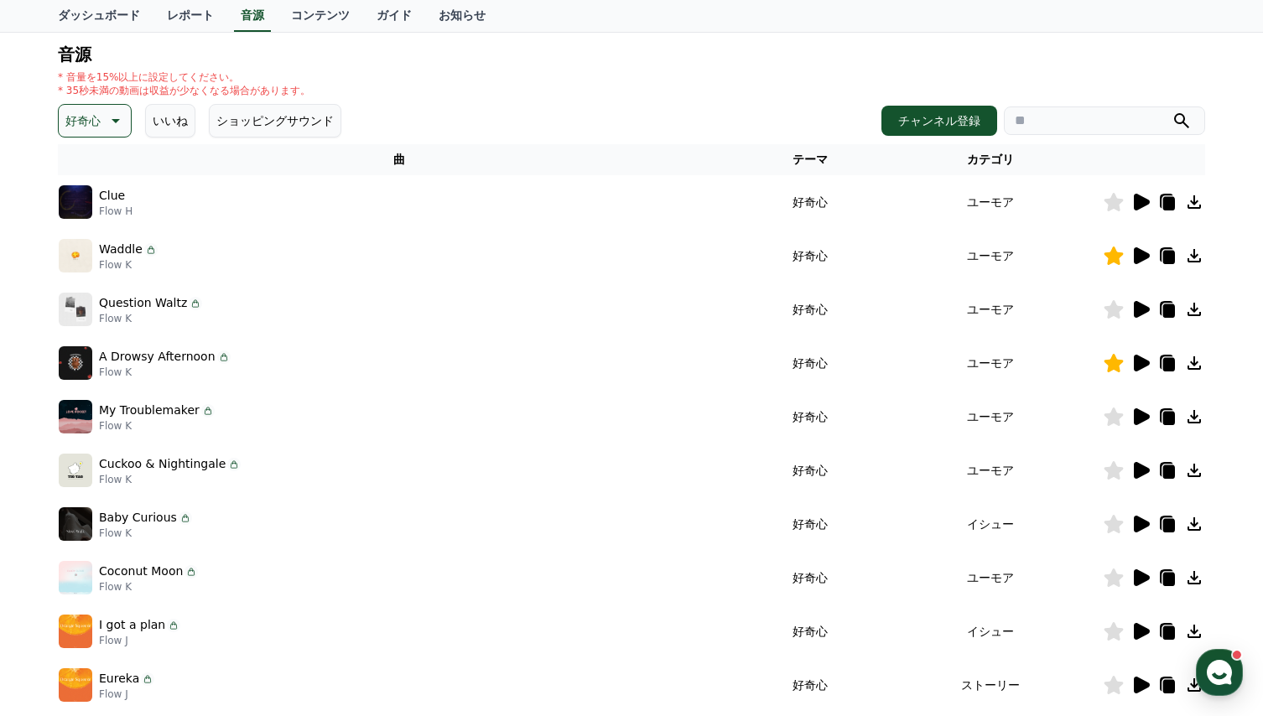
click at [1142, 467] on icon at bounding box center [1142, 470] width 16 height 17
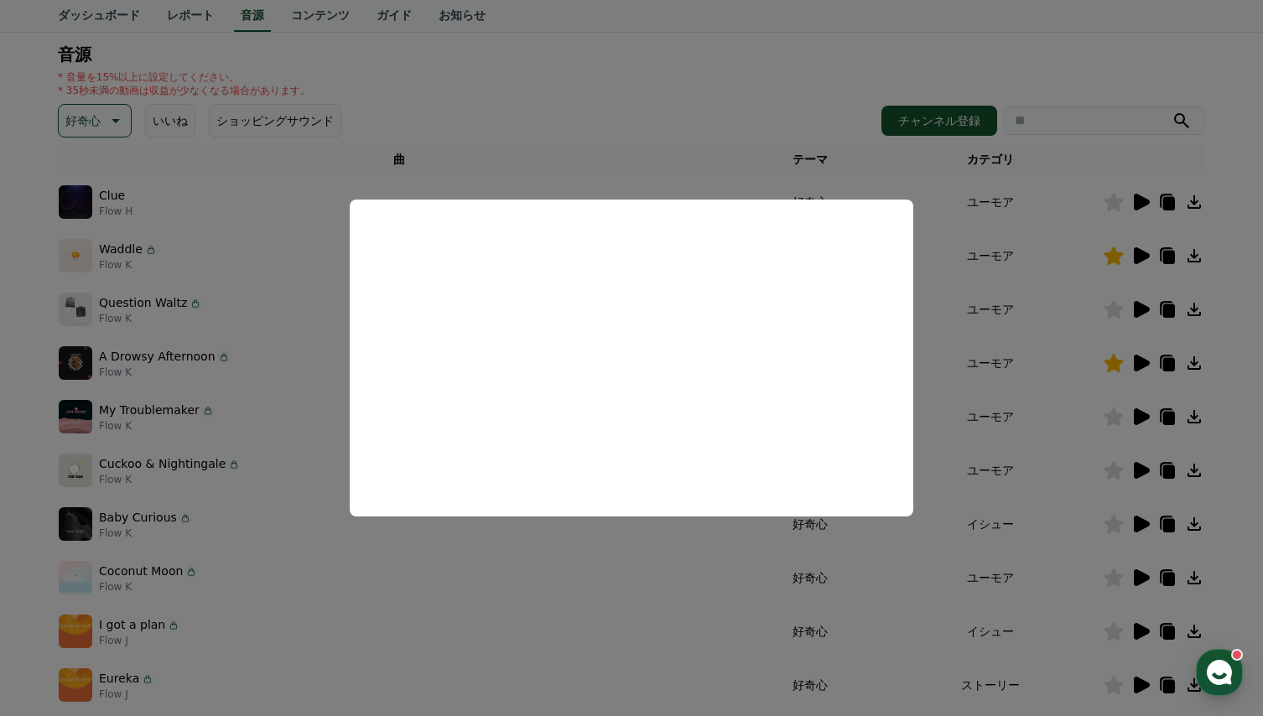
click at [597, 577] on button "close modal" at bounding box center [631, 358] width 1263 height 716
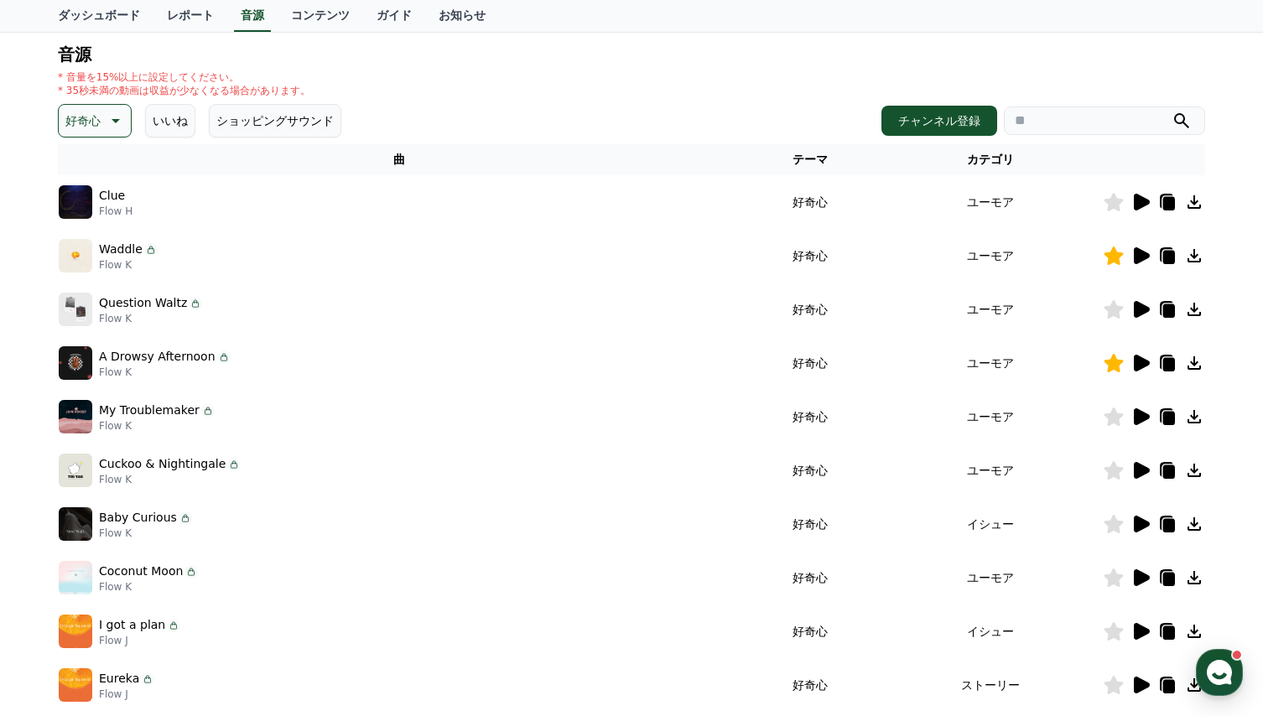
click at [1138, 521] on icon at bounding box center [1142, 524] width 16 height 17
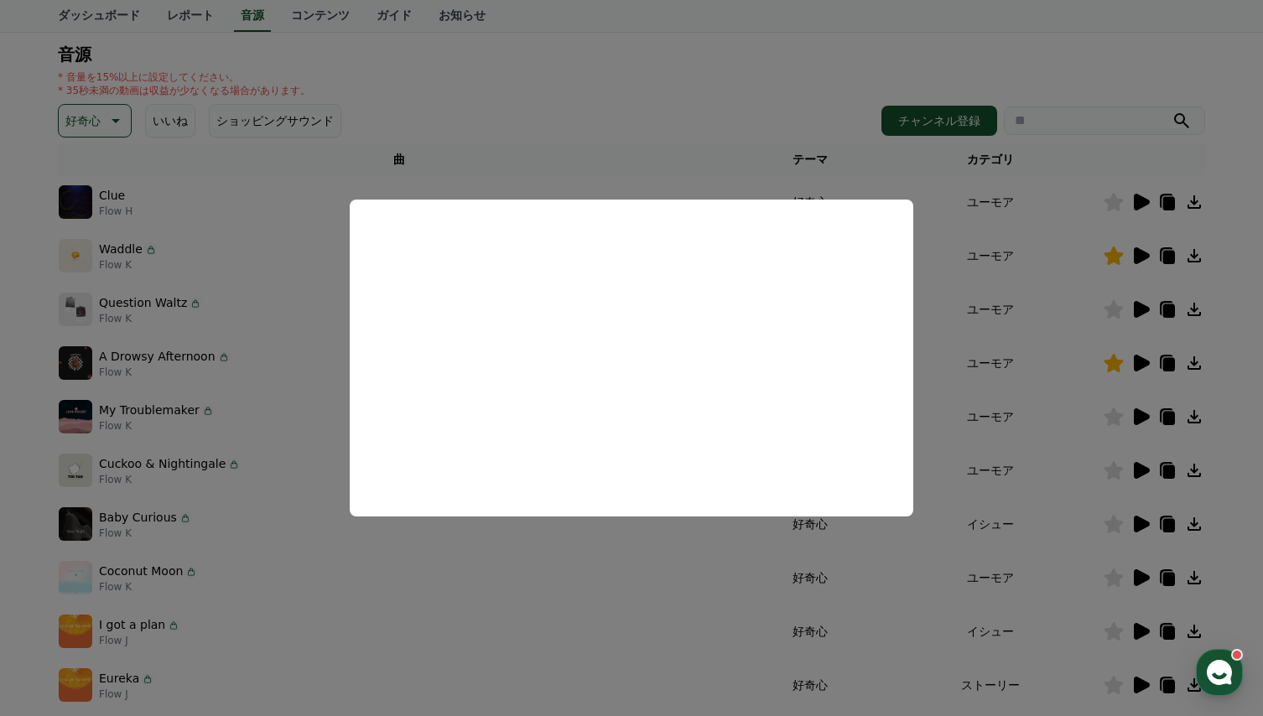
click at [610, 557] on button "close modal" at bounding box center [631, 358] width 1263 height 716
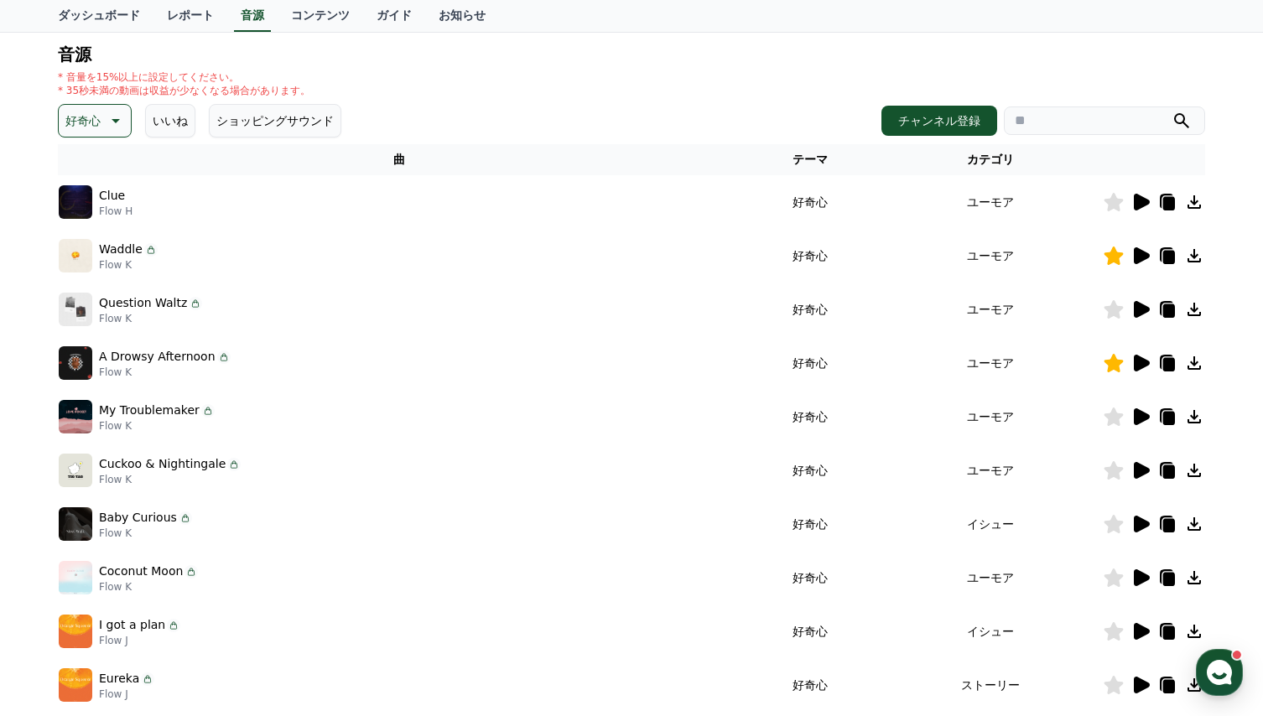
click at [1143, 577] on icon at bounding box center [1142, 577] width 16 height 17
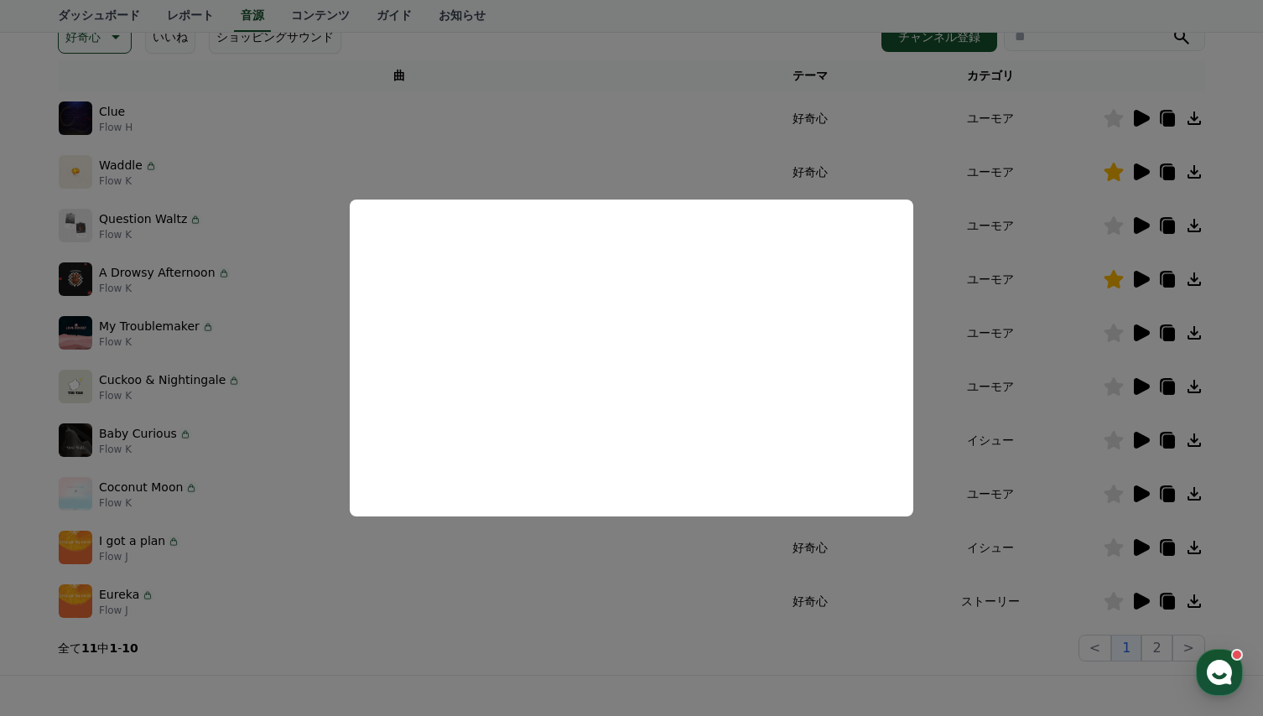
scroll to position [335, 0]
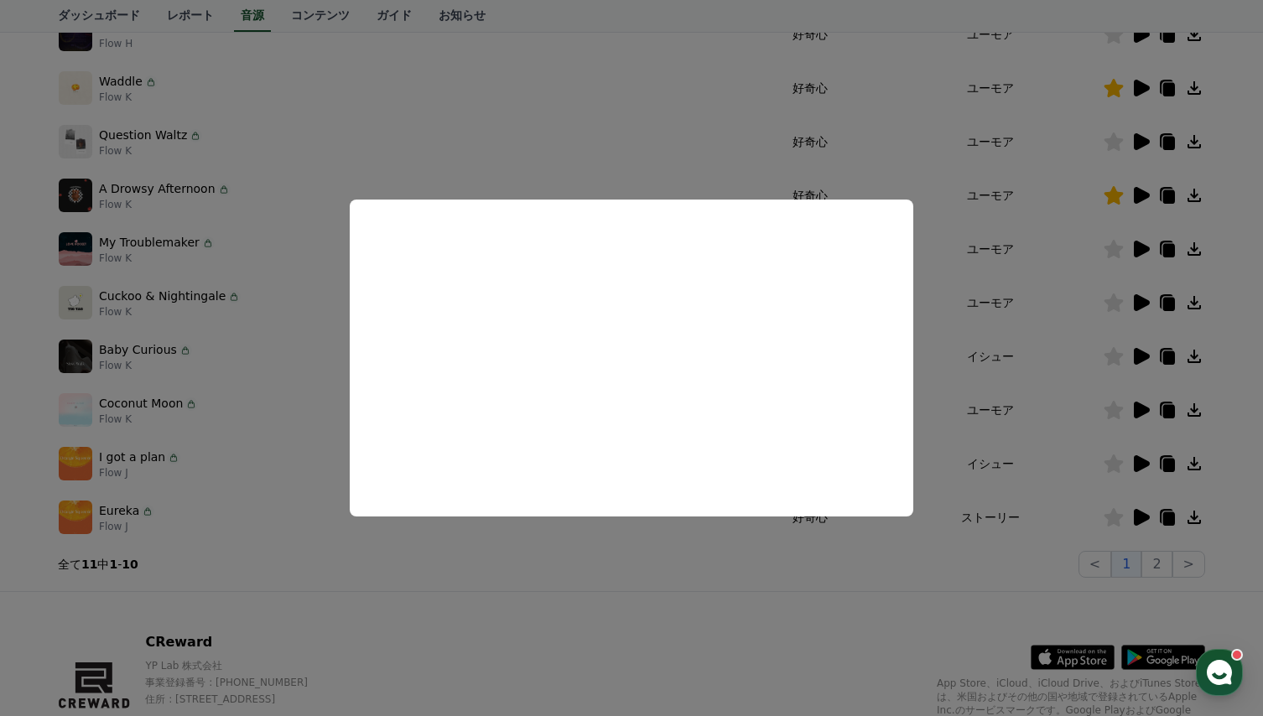
click at [606, 564] on button "close modal" at bounding box center [631, 358] width 1263 height 716
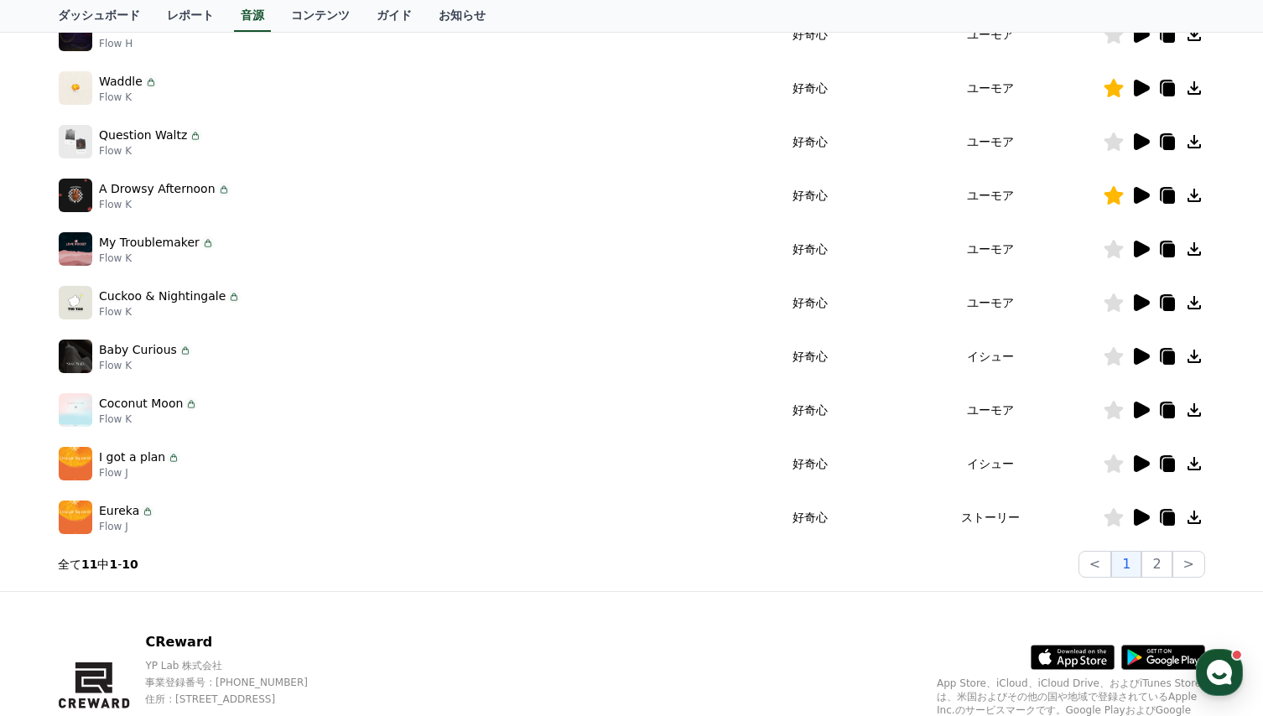
click at [1143, 464] on icon at bounding box center [1142, 463] width 16 height 17
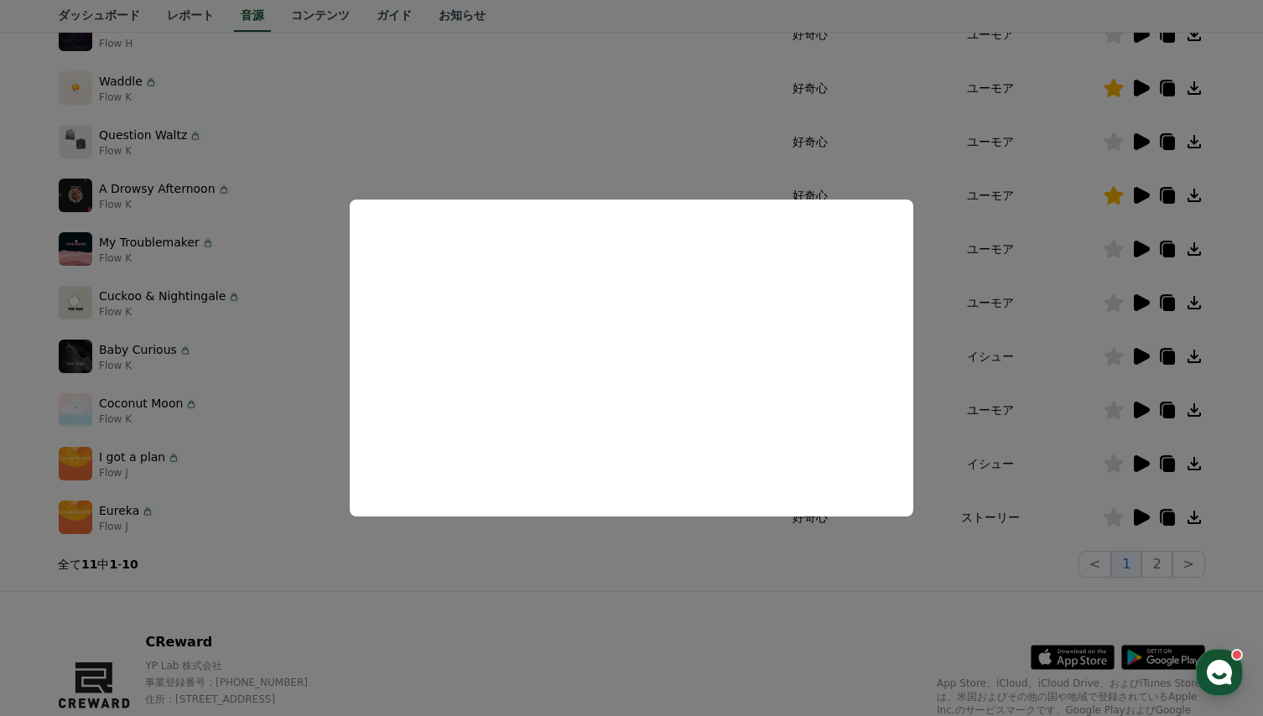
click at [625, 552] on button "close modal" at bounding box center [631, 358] width 1263 height 716
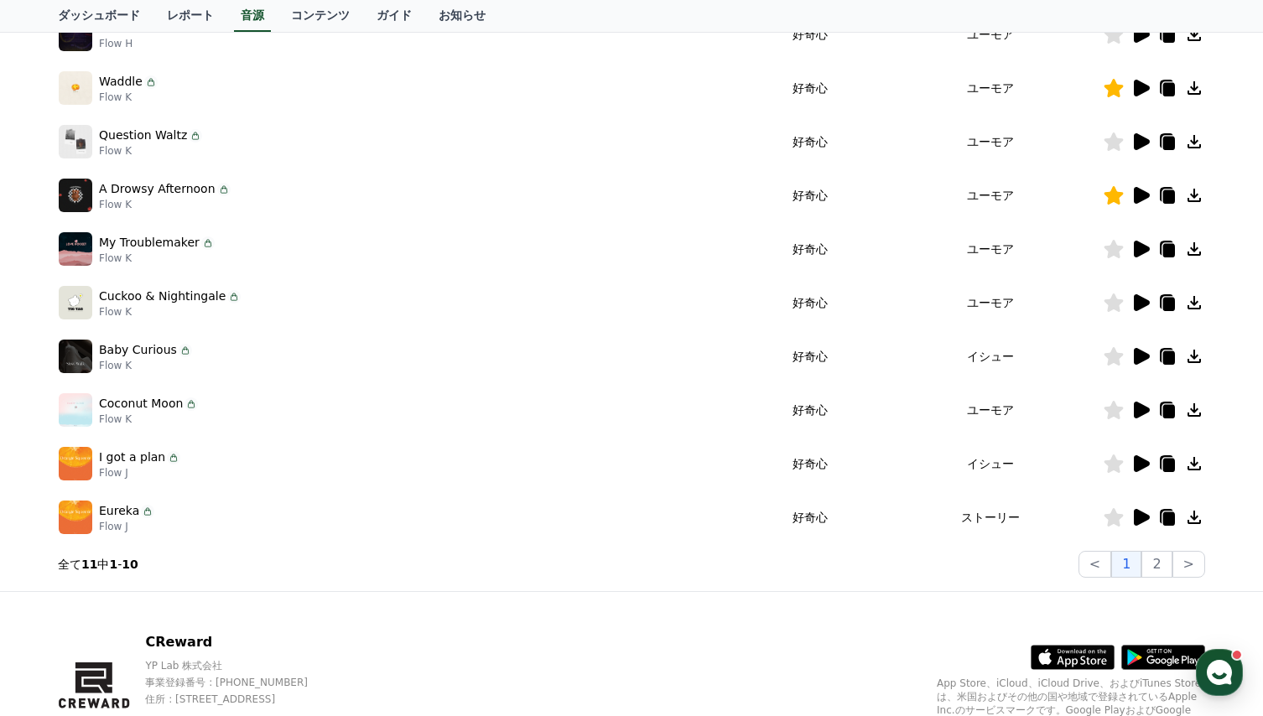
click at [1137, 515] on icon at bounding box center [1142, 517] width 16 height 17
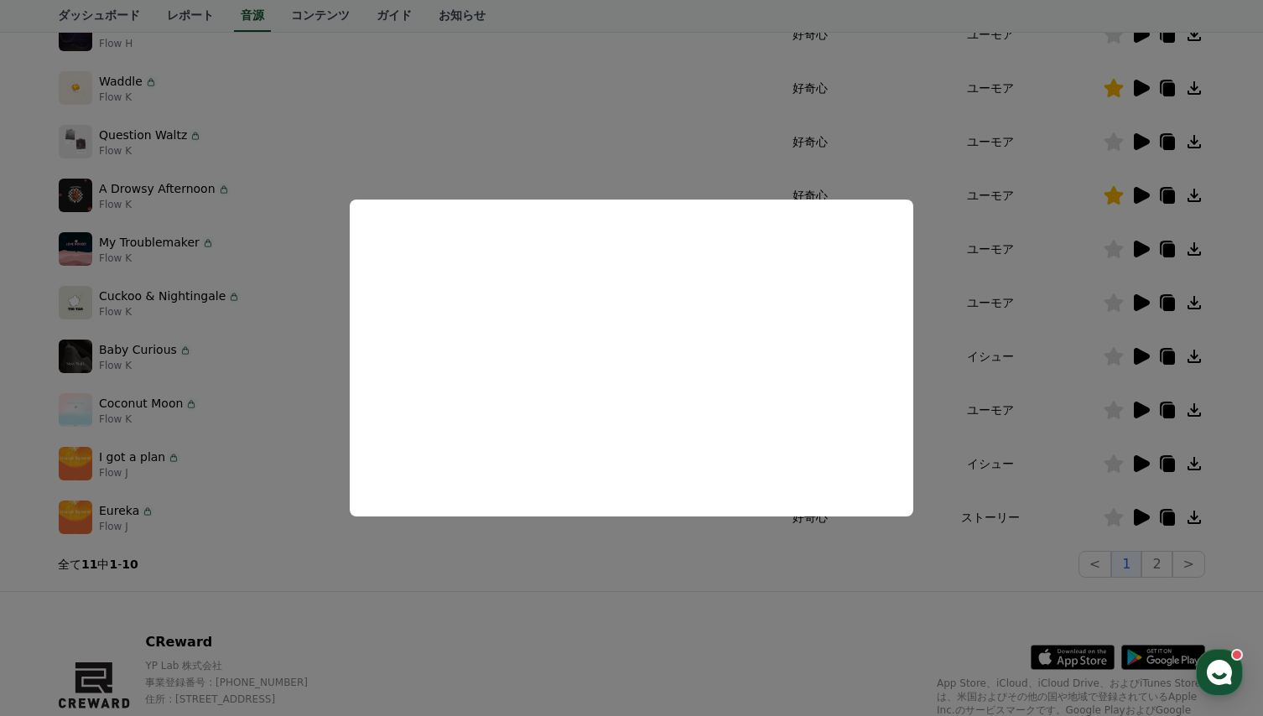
click at [633, 585] on button "close modal" at bounding box center [631, 358] width 1263 height 716
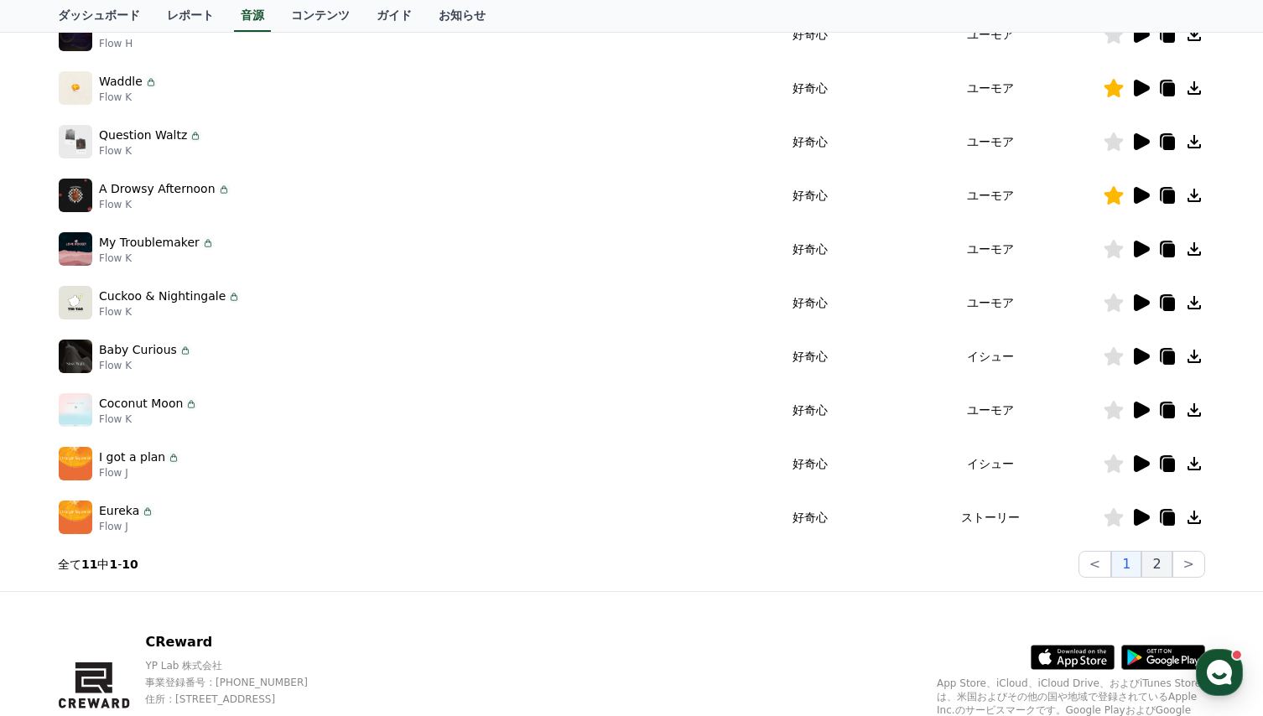
click at [1156, 570] on button "2" at bounding box center [1156, 564] width 30 height 27
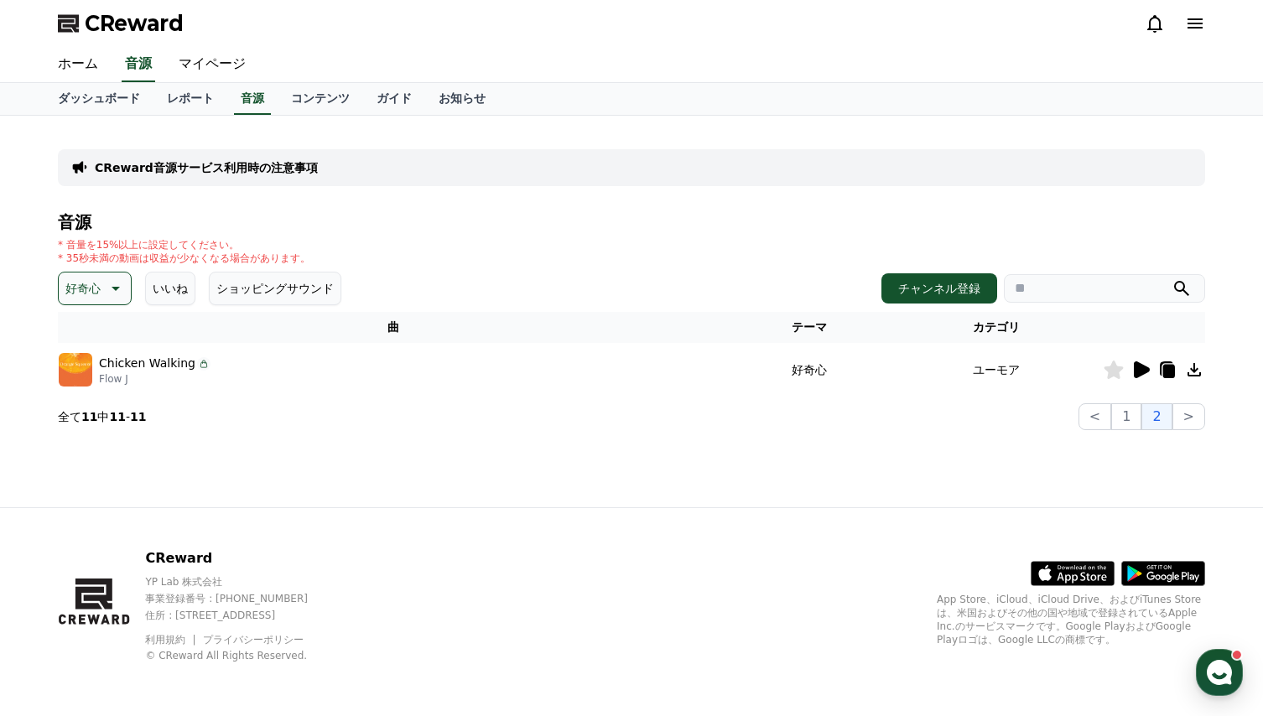
click at [1140, 368] on icon at bounding box center [1142, 369] width 16 height 17
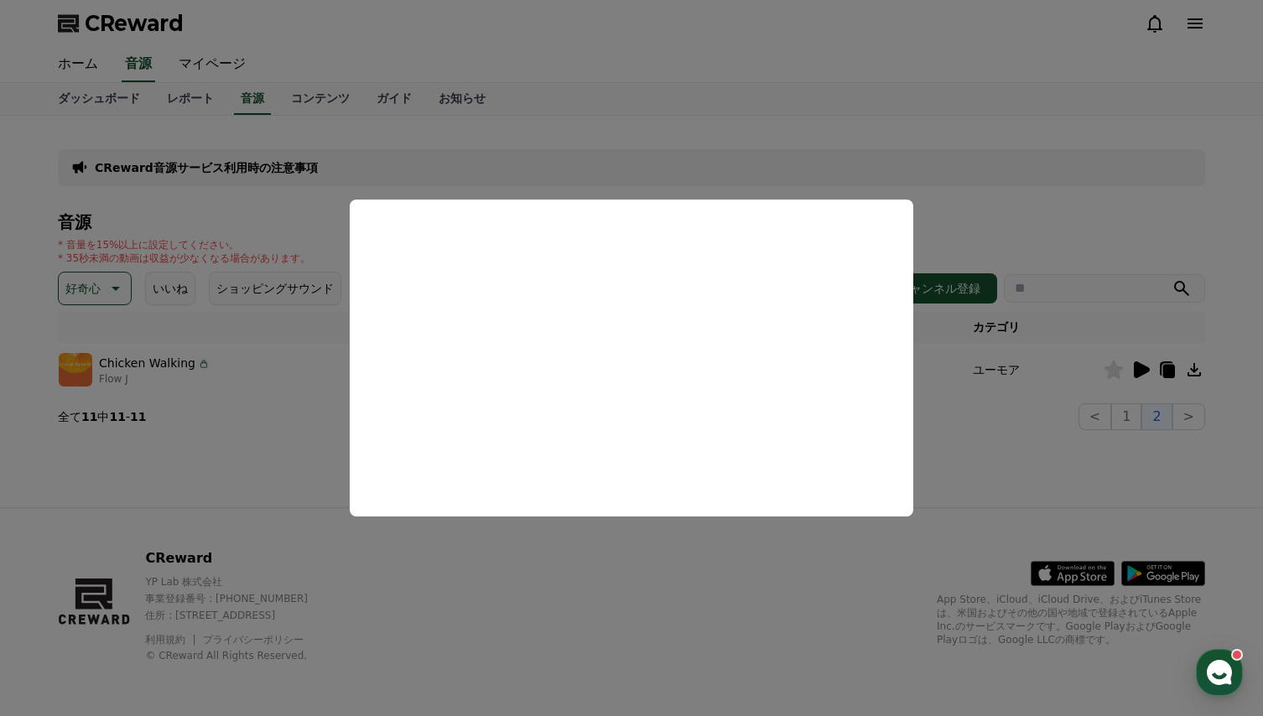
click at [665, 580] on button "close modal" at bounding box center [631, 358] width 1263 height 716
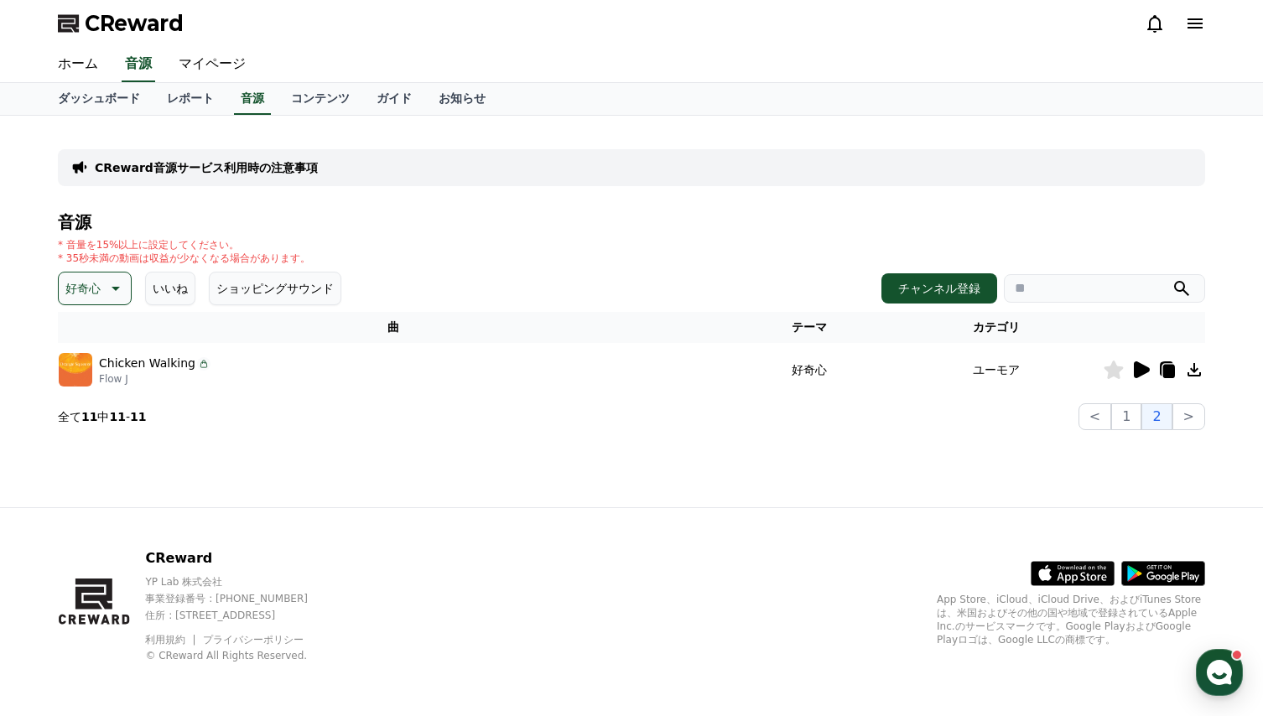
click at [164, 288] on button "いいね" at bounding box center [170, 289] width 50 height 34
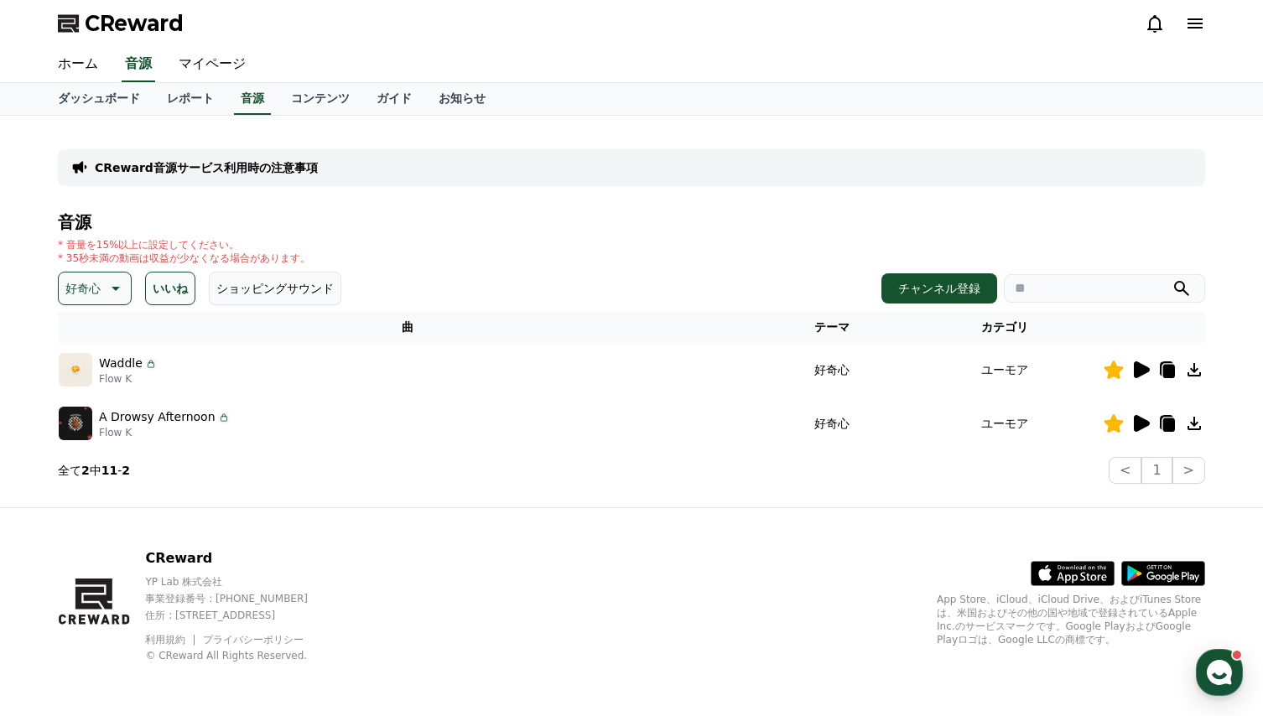
click at [1141, 366] on icon at bounding box center [1142, 369] width 16 height 17
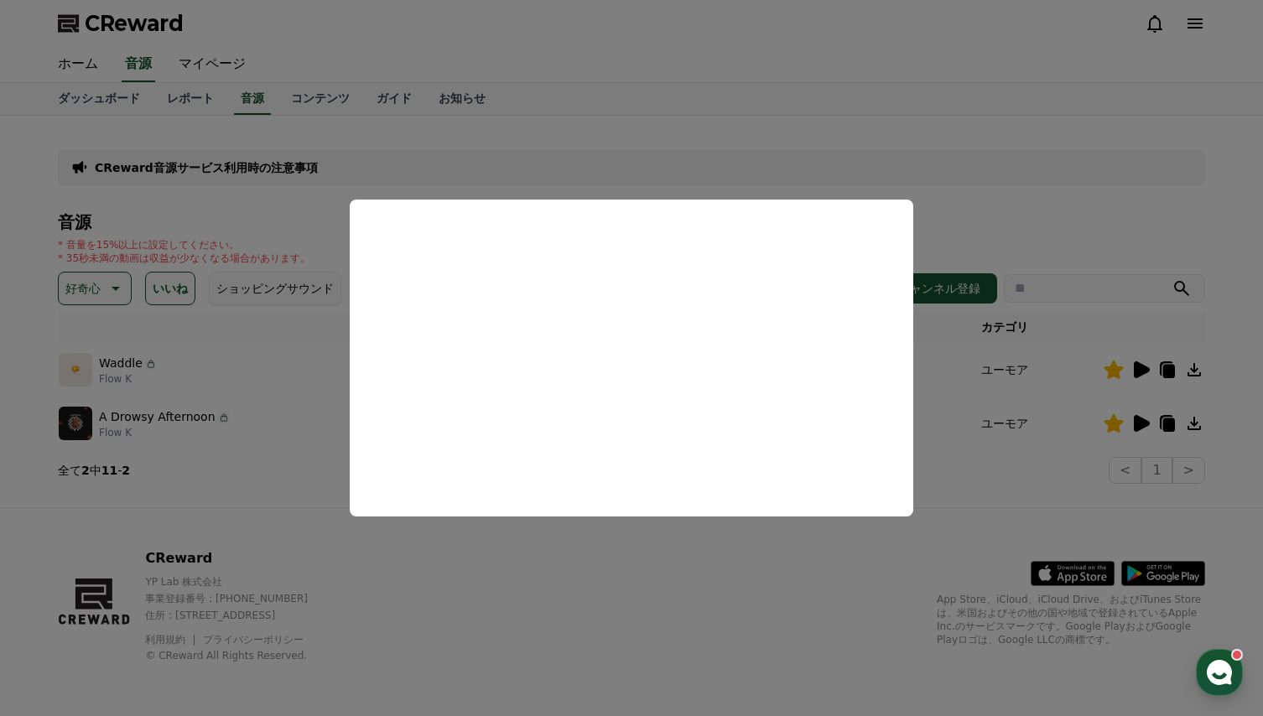
click at [653, 588] on button "close modal" at bounding box center [631, 358] width 1263 height 716
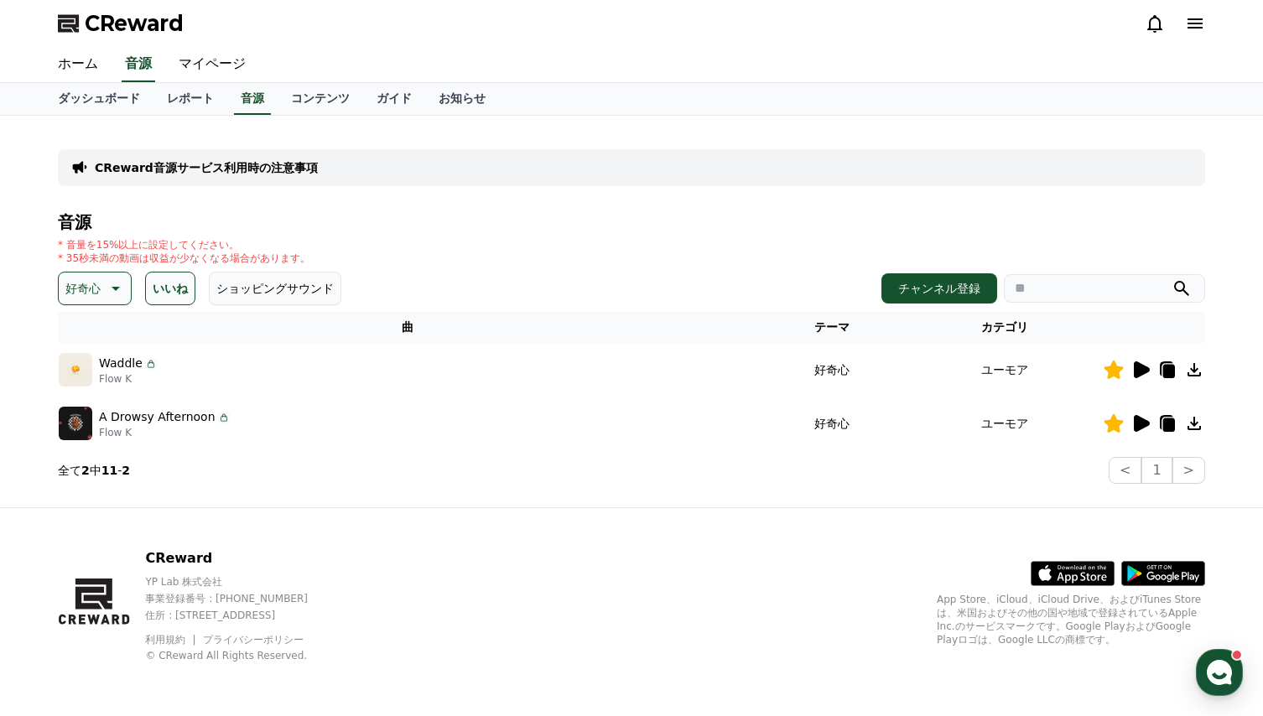
click at [1141, 423] on icon at bounding box center [1142, 423] width 16 height 17
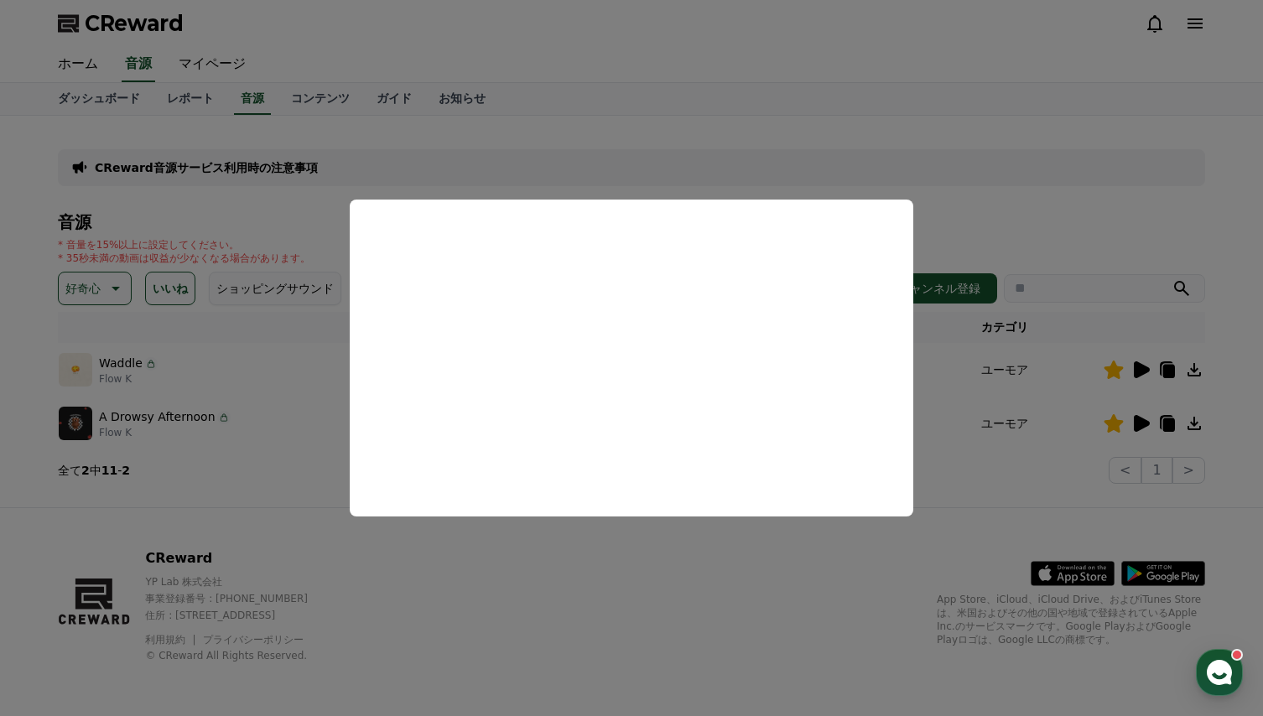
click at [642, 572] on button "close modal" at bounding box center [631, 358] width 1263 height 716
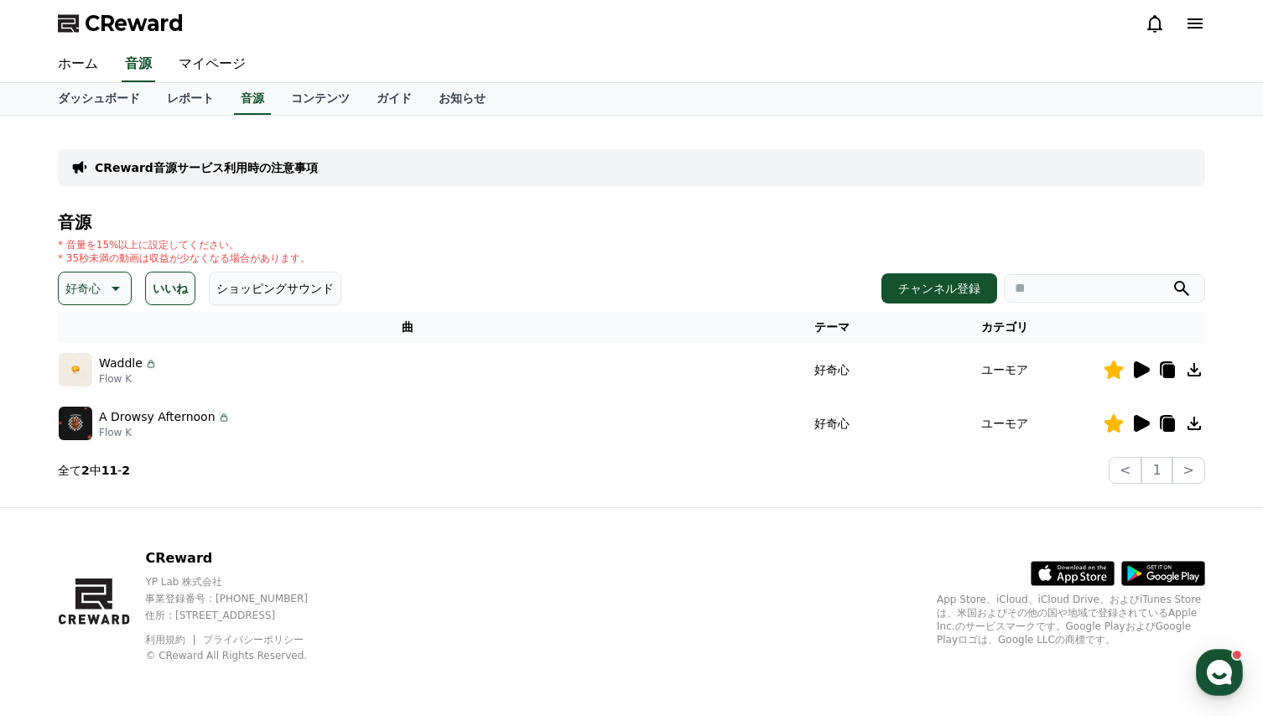
click at [116, 288] on icon at bounding box center [116, 289] width 8 height 4
click at [76, 332] on button "全て" at bounding box center [78, 332] width 37 height 37
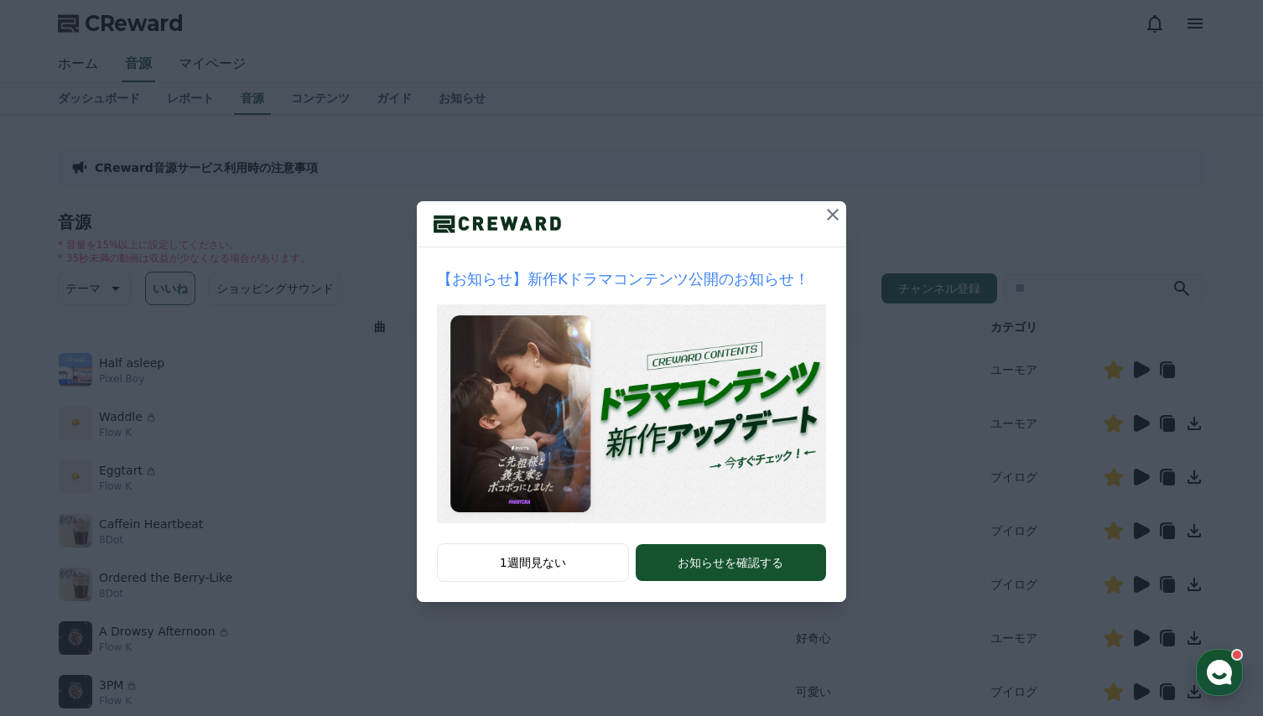
click at [834, 218] on icon at bounding box center [833, 215] width 20 height 20
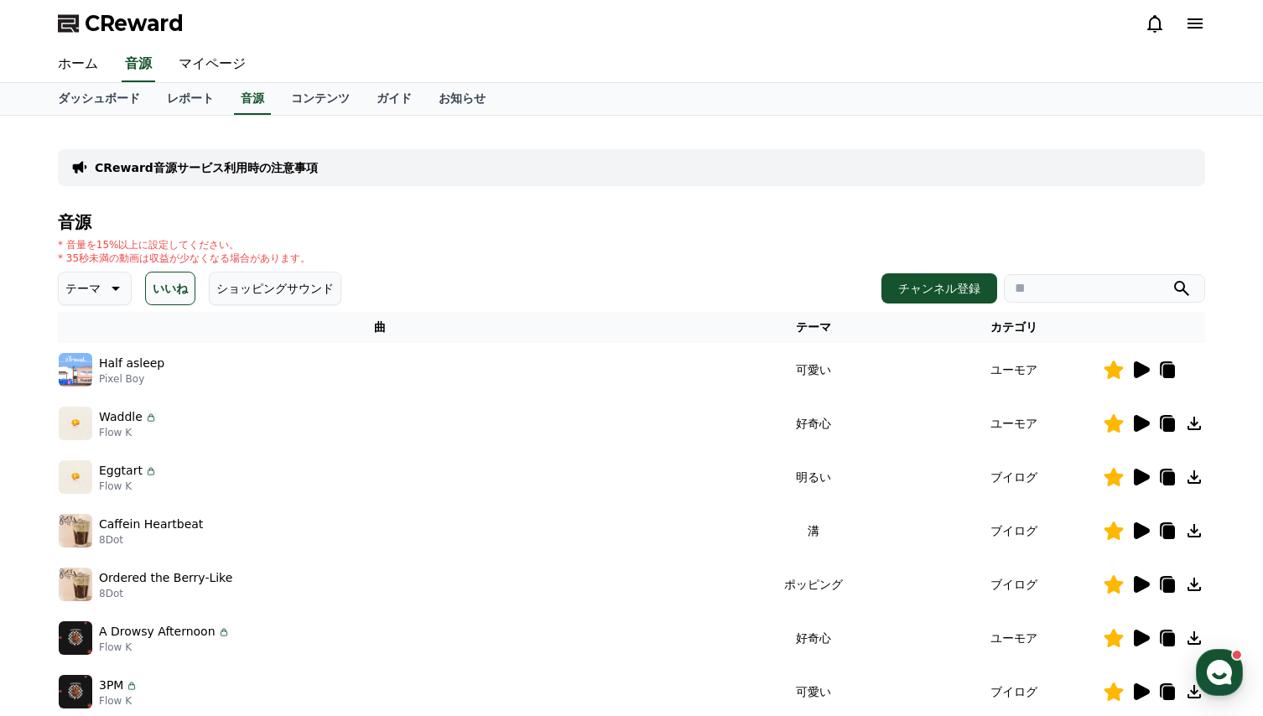
click at [1138, 423] on icon at bounding box center [1142, 423] width 16 height 17
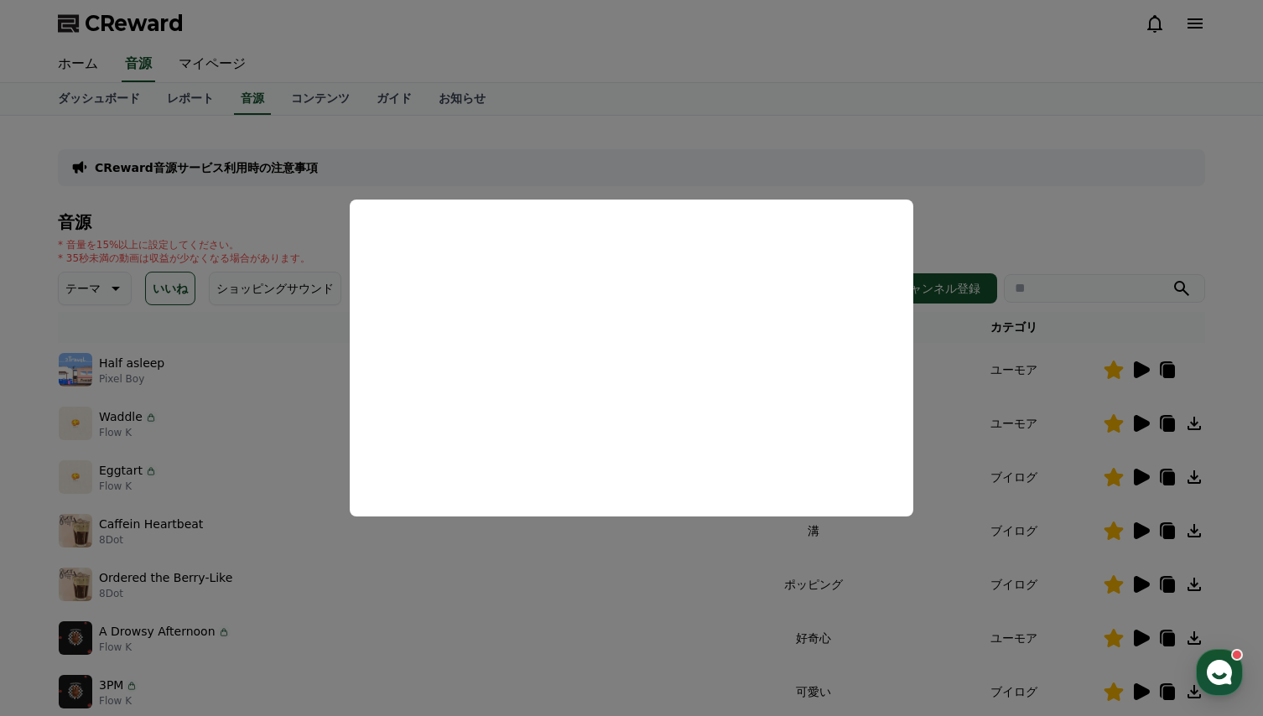
click at [691, 600] on button "close modal" at bounding box center [631, 358] width 1263 height 716
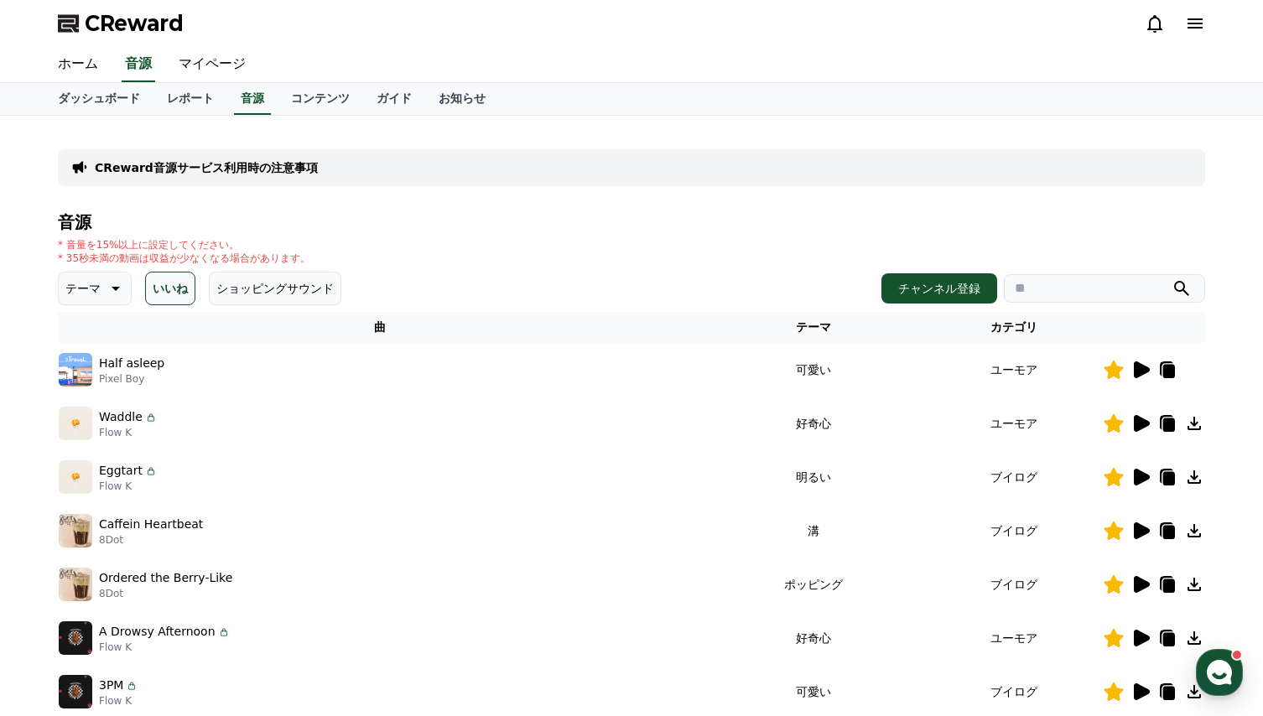
click at [1138, 476] on icon at bounding box center [1142, 477] width 16 height 17
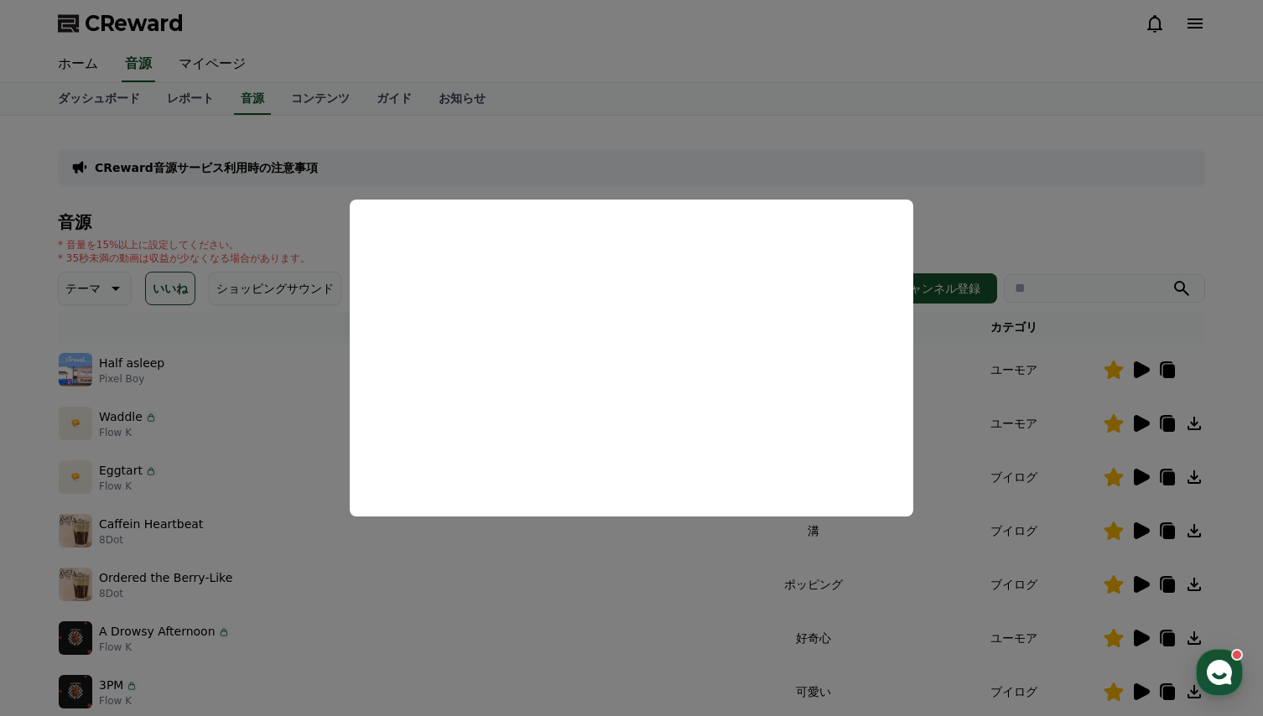
click at [622, 564] on button "close modal" at bounding box center [631, 358] width 1263 height 716
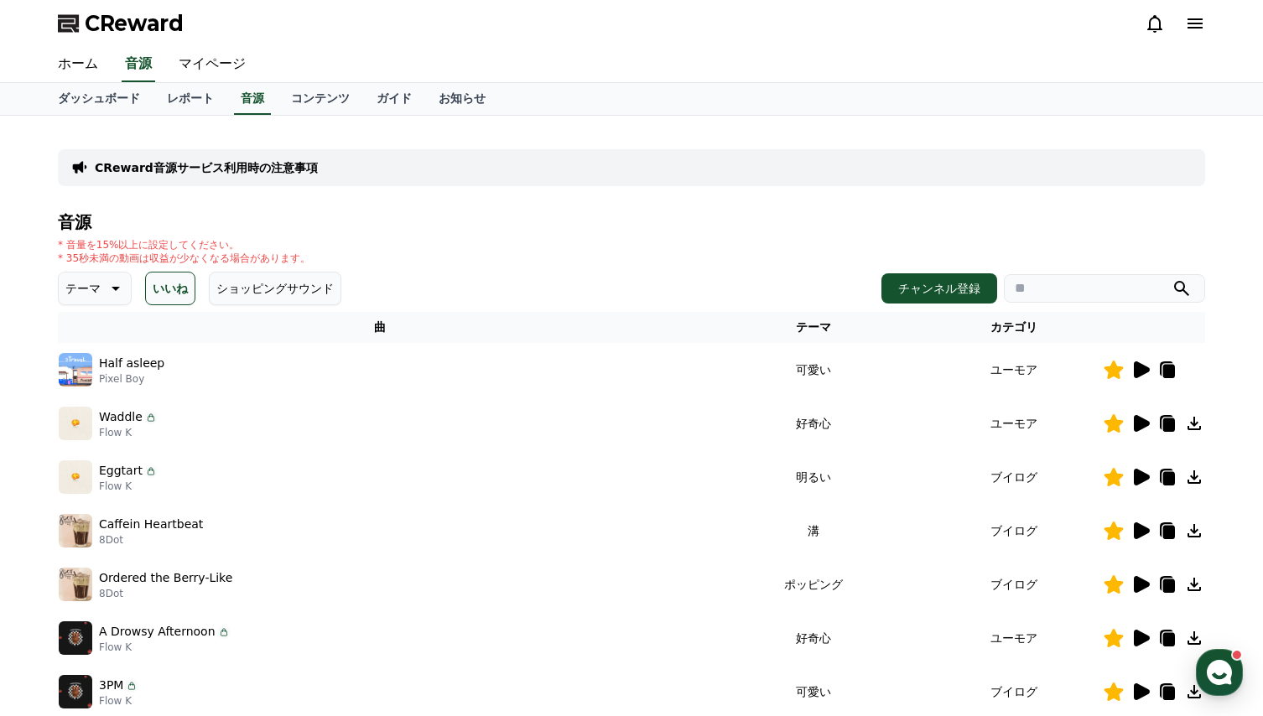
click at [1196, 481] on icon at bounding box center [1194, 477] width 20 height 20
click at [746, 39] on div "CReward" at bounding box center [631, 23] width 1174 height 47
